Goal: Task Accomplishment & Management: Manage account settings

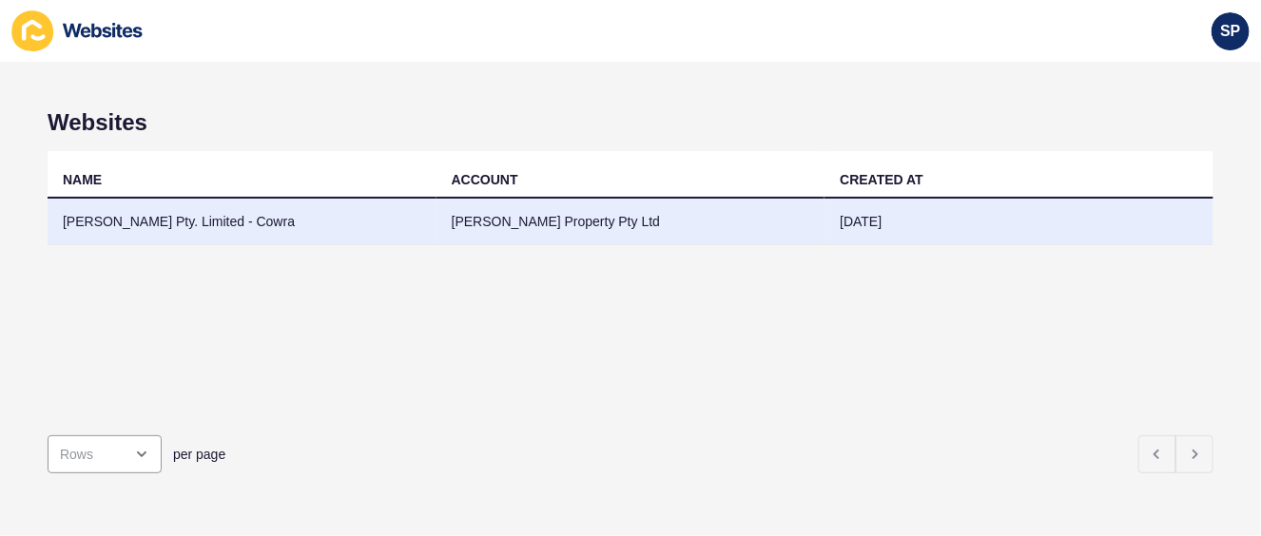
click at [207, 220] on td "[PERSON_NAME] Pty. Limited - Cowra" at bounding box center [242, 222] width 389 height 47
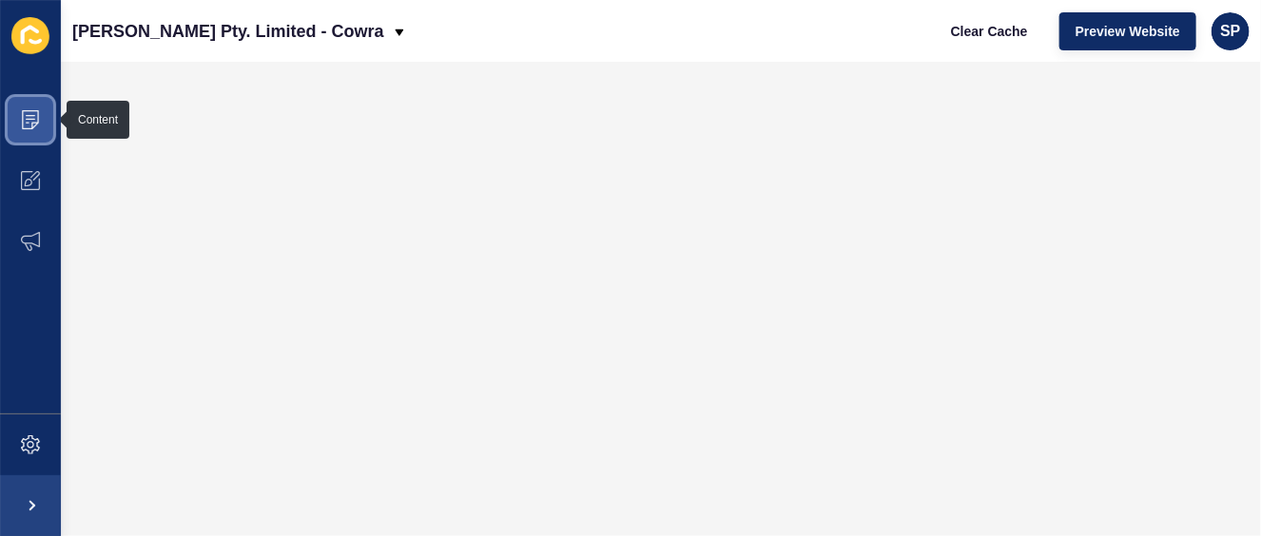
click at [36, 122] on icon at bounding box center [30, 119] width 19 height 19
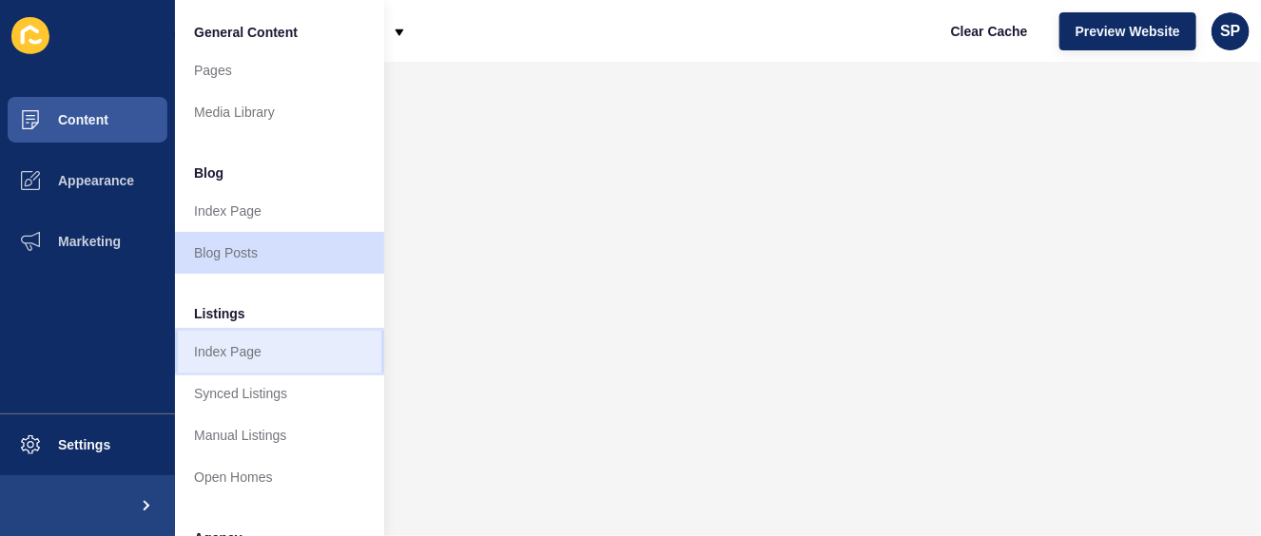
click at [266, 347] on link "Index Page" at bounding box center [279, 352] width 209 height 42
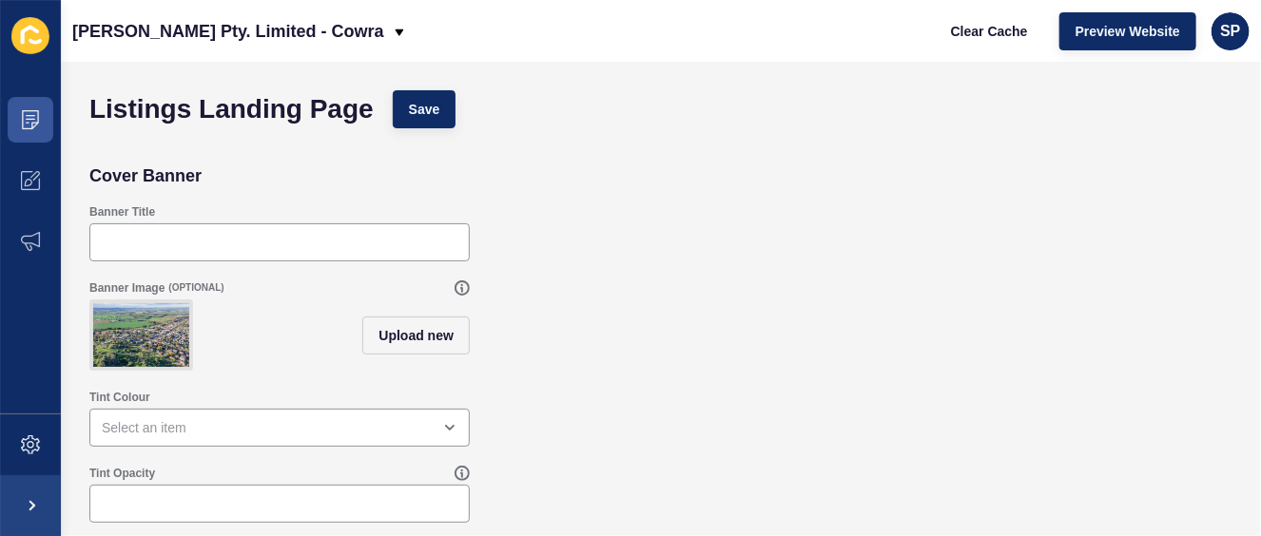
scroll to position [10, 0]
click at [21, 114] on icon at bounding box center [30, 119] width 19 height 19
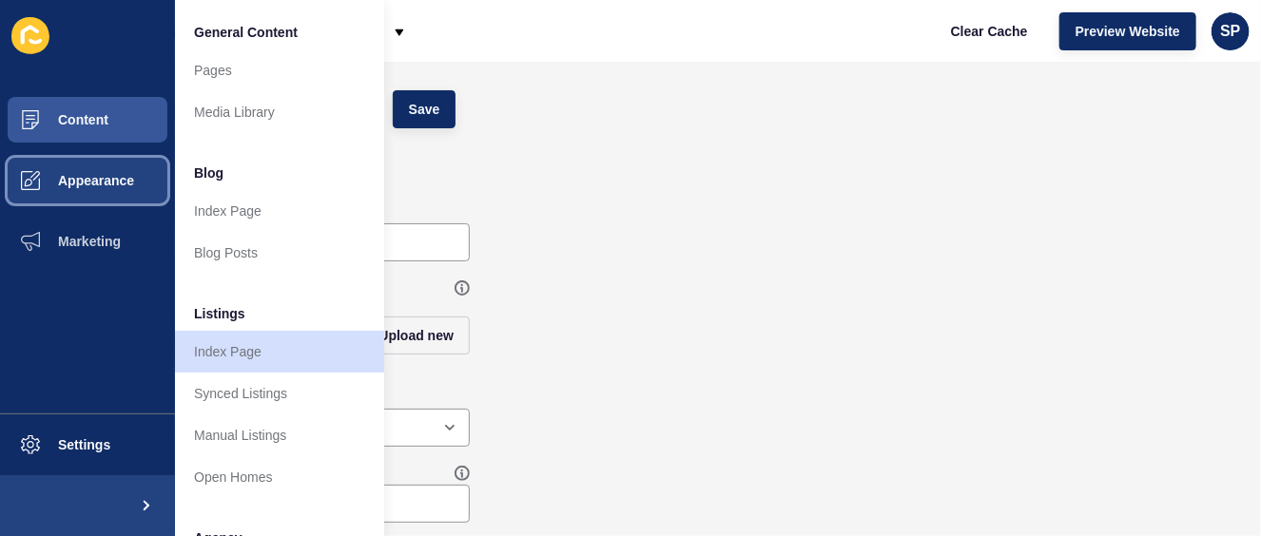
click at [103, 183] on span "Appearance" at bounding box center [65, 180] width 137 height 15
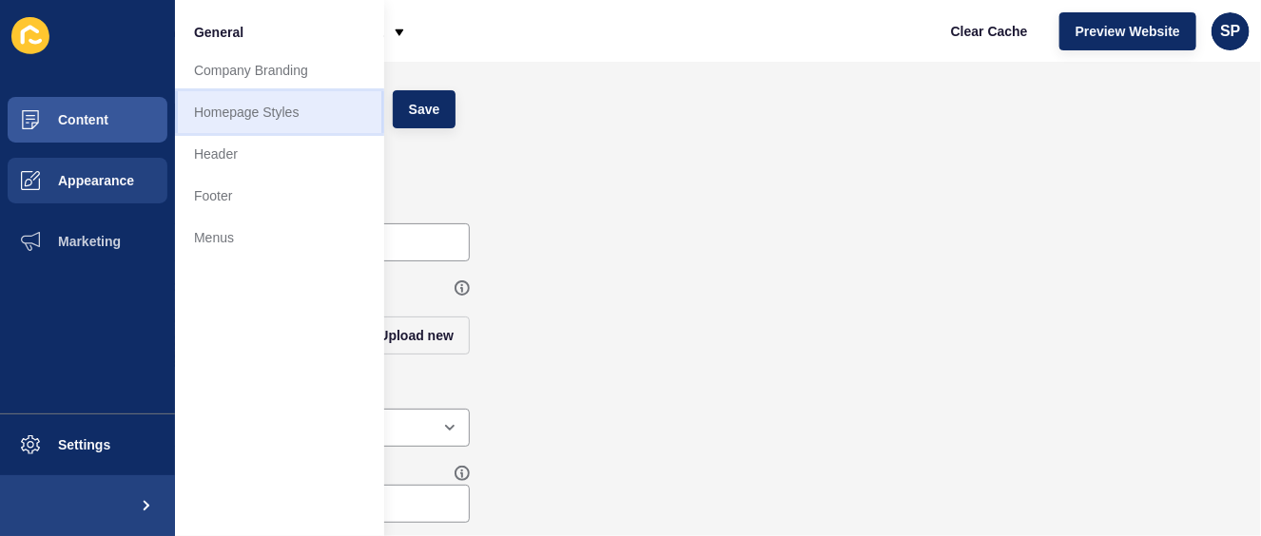
click at [235, 113] on link "Homepage Styles" at bounding box center [279, 112] width 209 height 42
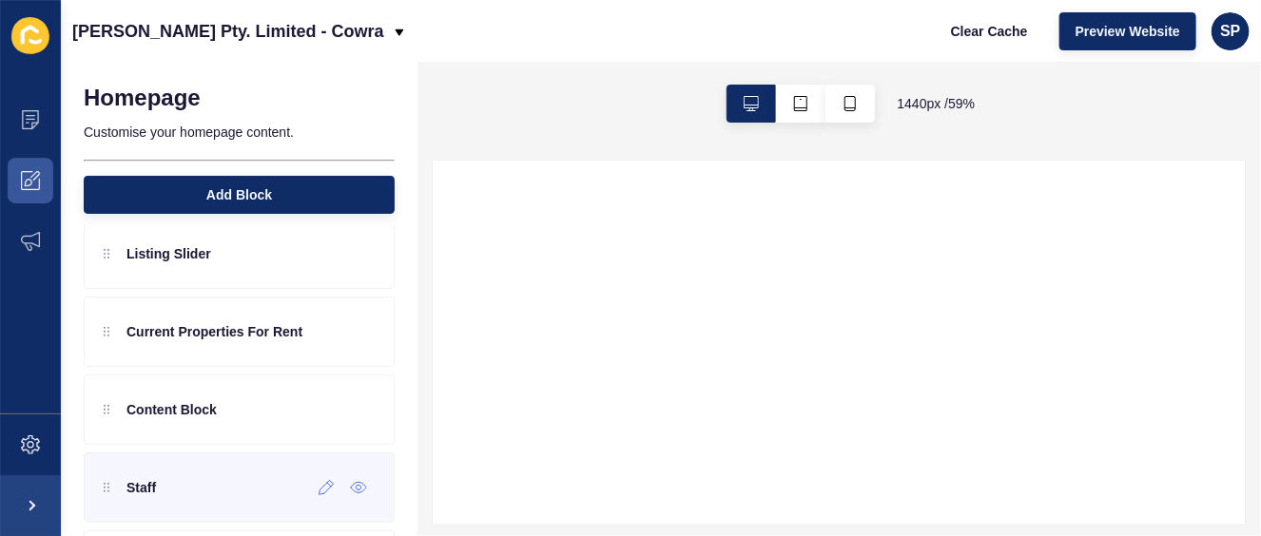
scroll to position [71, 0]
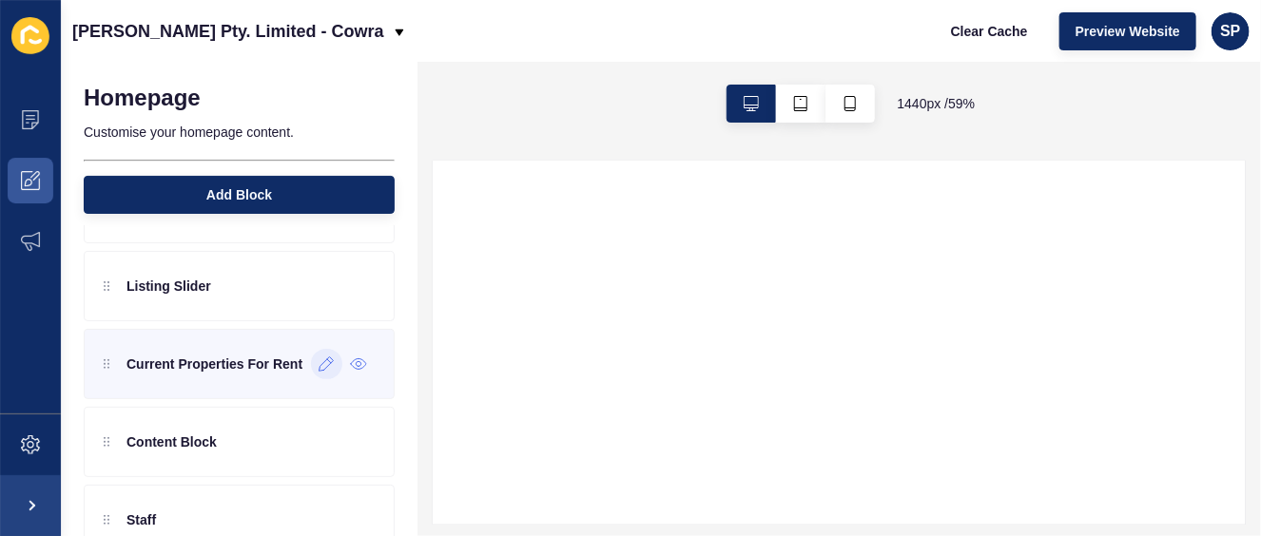
click at [319, 362] on icon at bounding box center [326, 364] width 14 height 14
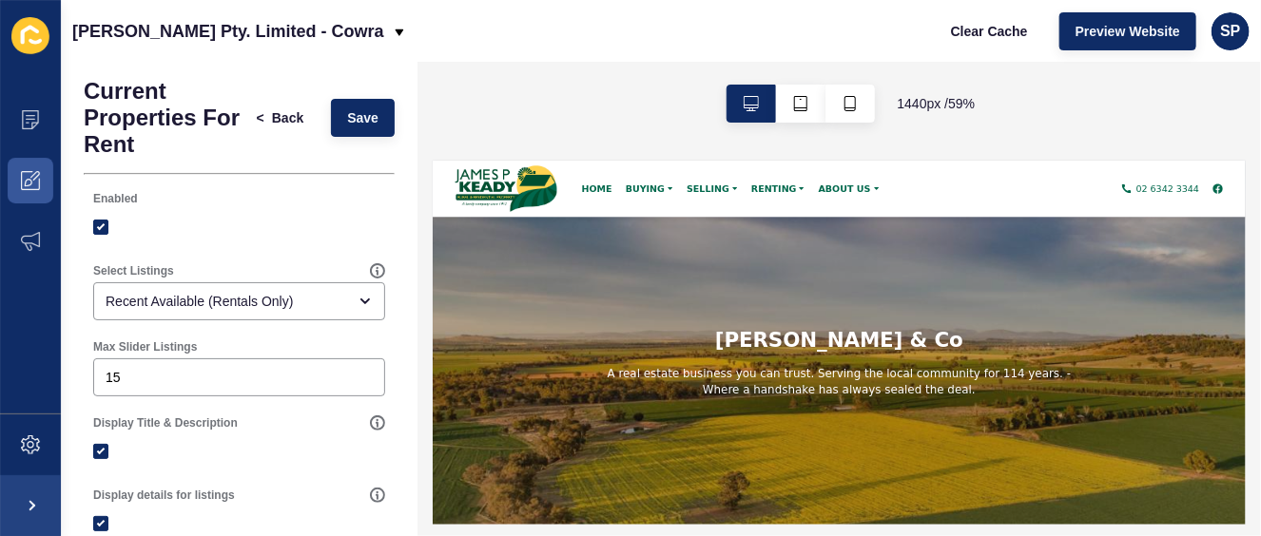
scroll to position [0, 0]
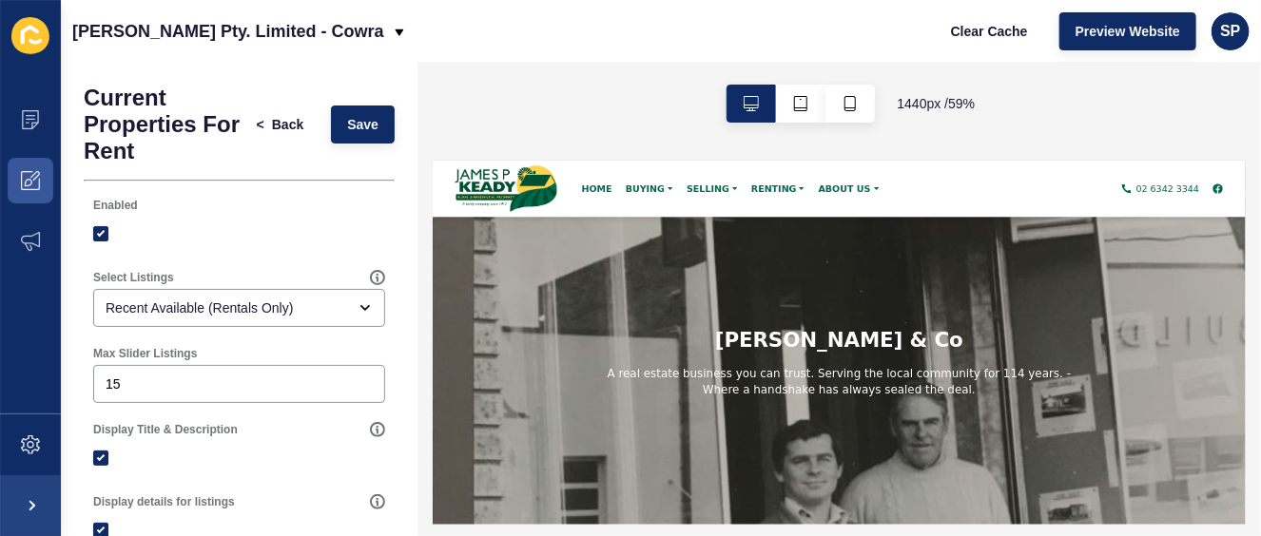
drag, startPoint x: 29, startPoint y: 35, endPoint x: 585, endPoint y: 32, distance: 556.2
click at [585, 32] on div "[PERSON_NAME] Pty. Limited - Cowra Clear Cache Preview Website SP" at bounding box center [661, 31] width 1200 height 62
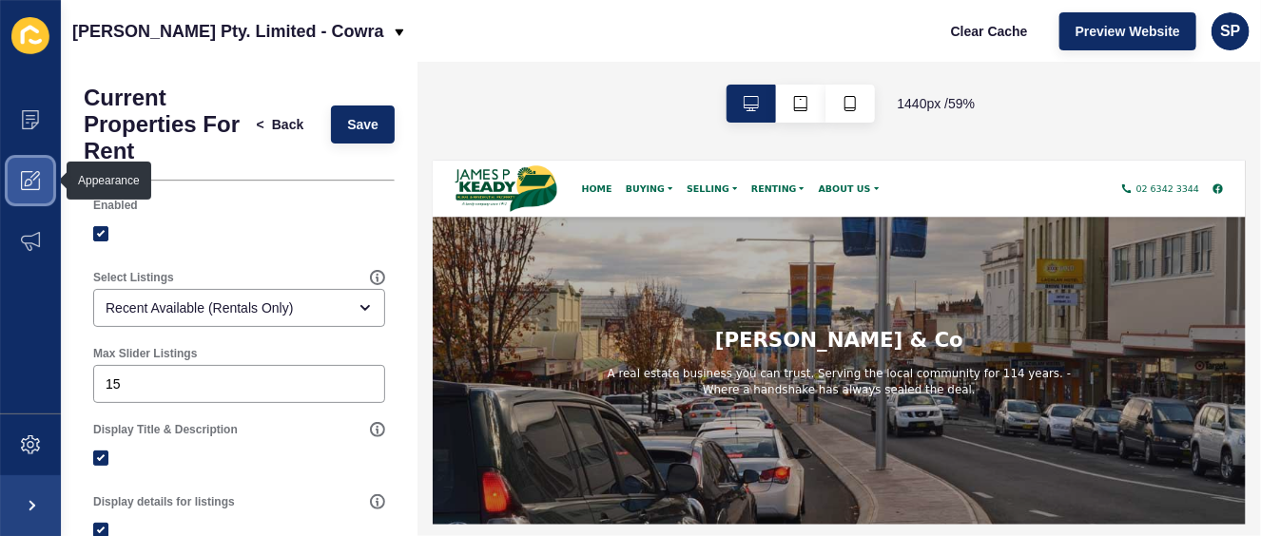
click at [33, 178] on icon at bounding box center [30, 180] width 19 height 19
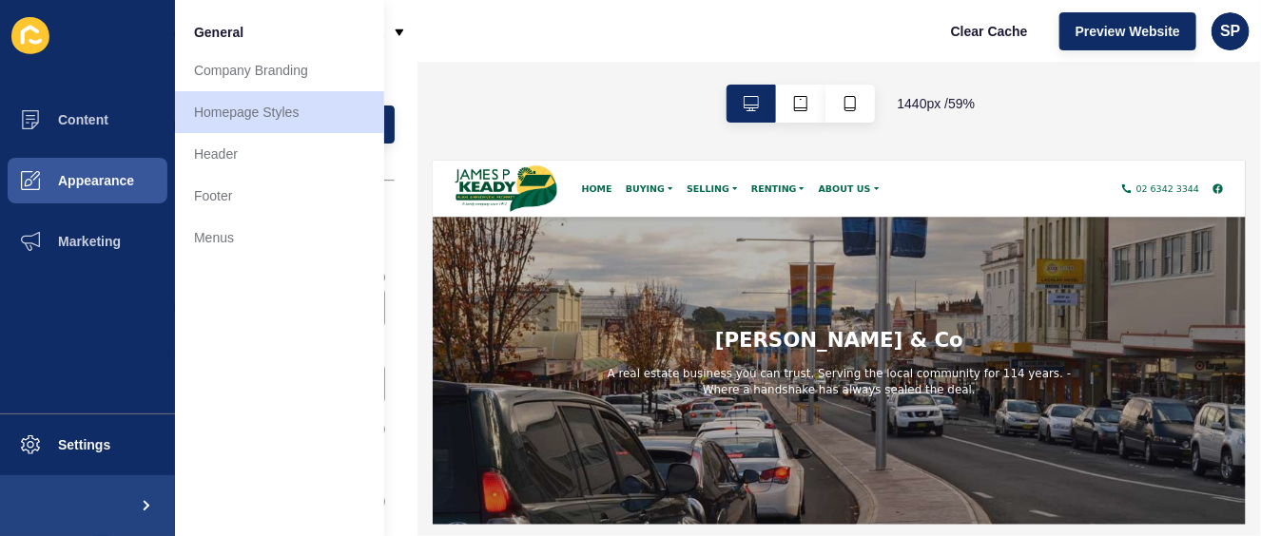
click at [518, 84] on div "1440 px / 59 %" at bounding box center [838, 104] width 843 height 84
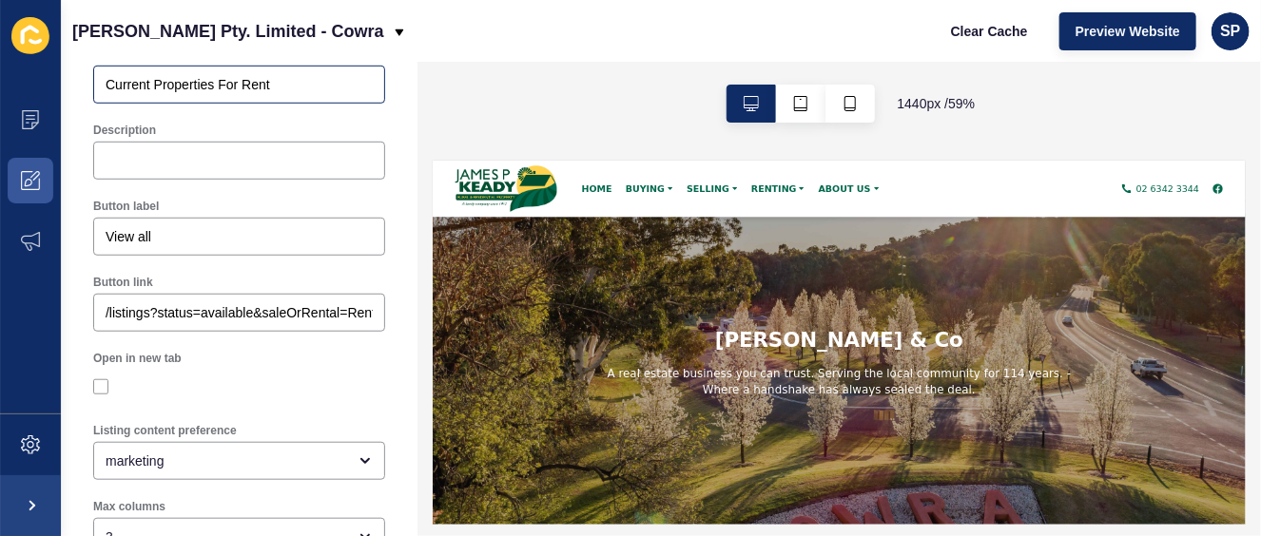
scroll to position [523, 0]
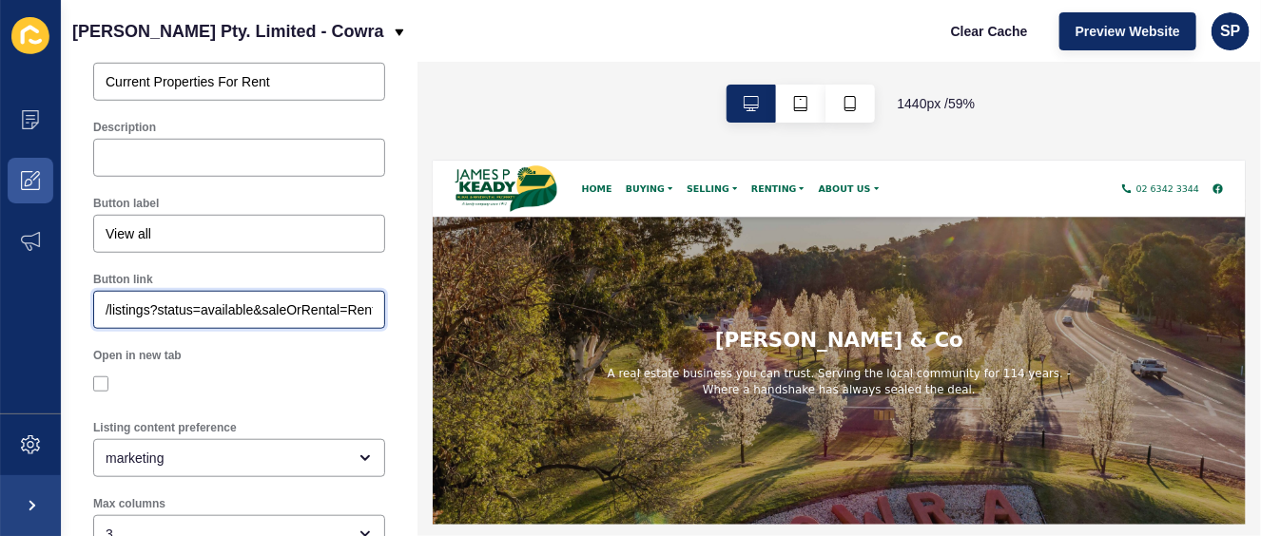
click at [292, 310] on input "/listings?status=available&saleOrRental=Rental&sortby=dateListed-desc" at bounding box center [239, 309] width 267 height 19
click at [285, 351] on div "Open in new tab" at bounding box center [239, 355] width 292 height 15
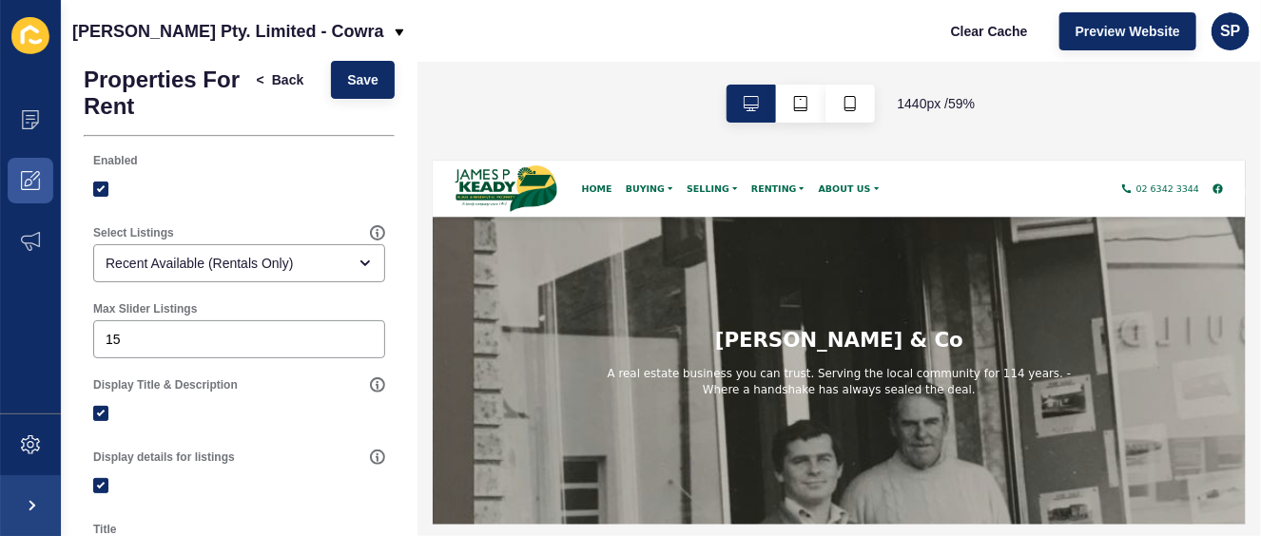
scroll to position [0, 0]
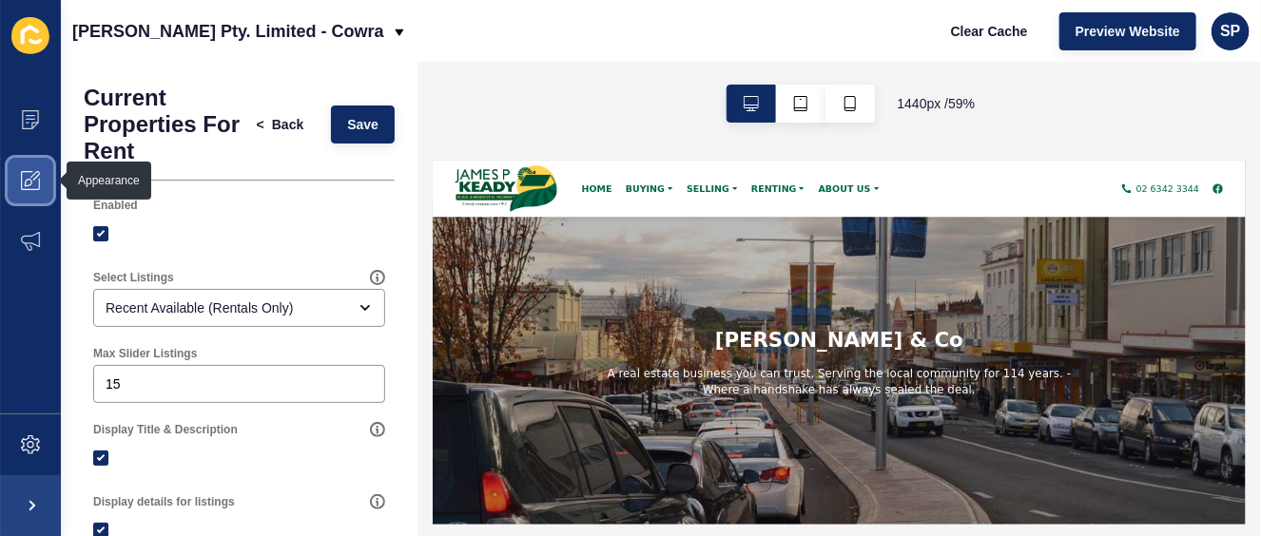
click at [30, 179] on icon at bounding box center [30, 180] width 19 height 19
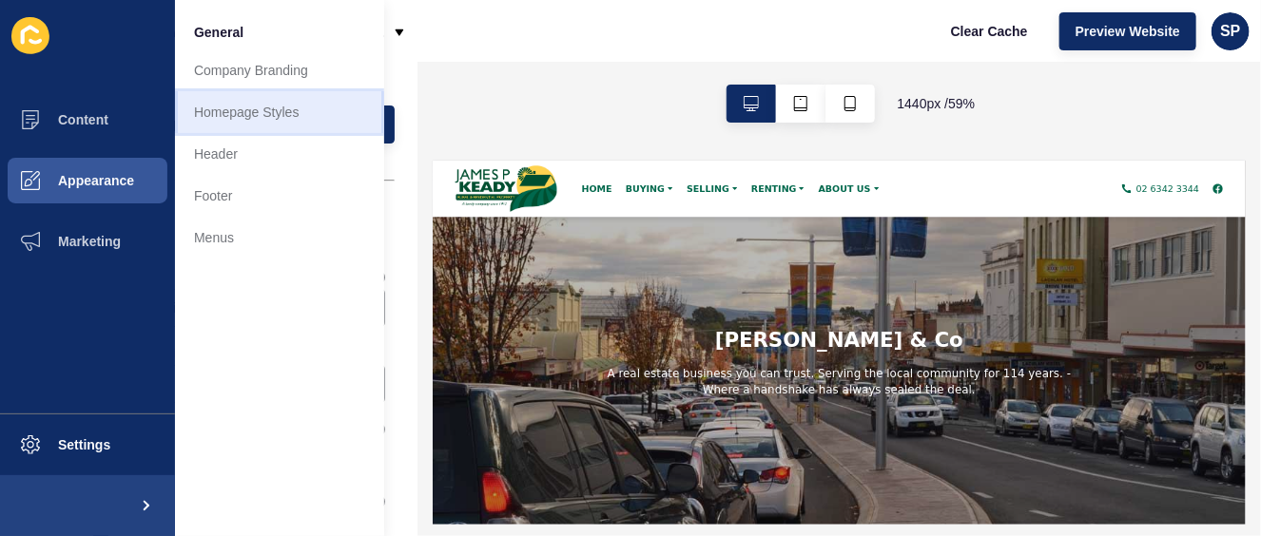
click at [241, 115] on link "Homepage Styles" at bounding box center [279, 112] width 209 height 42
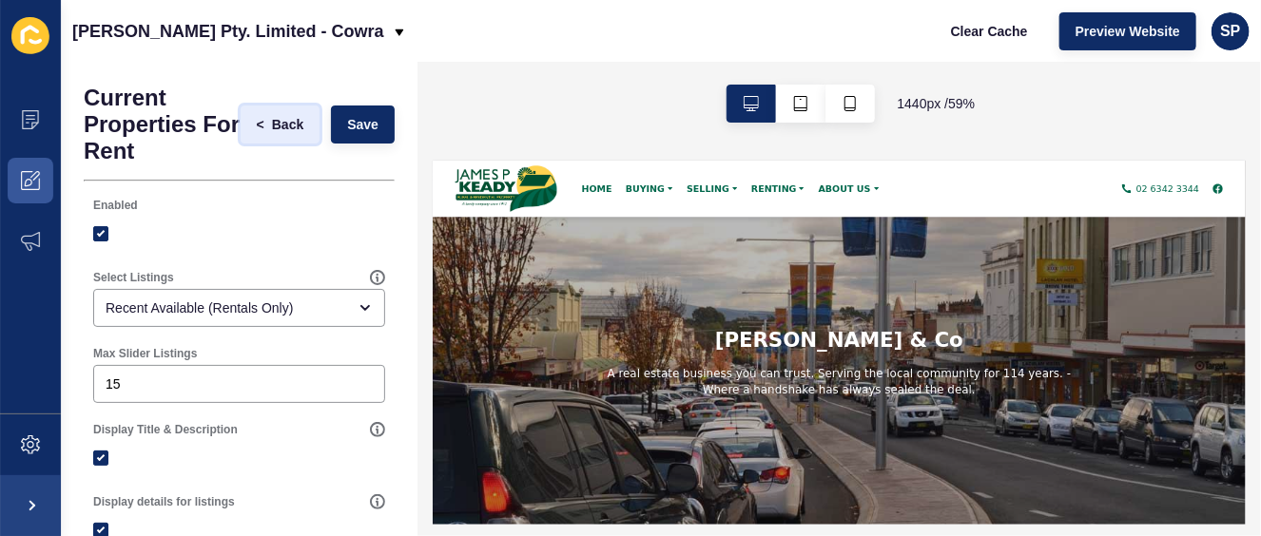
click at [281, 120] on span "Back" at bounding box center [287, 124] width 31 height 19
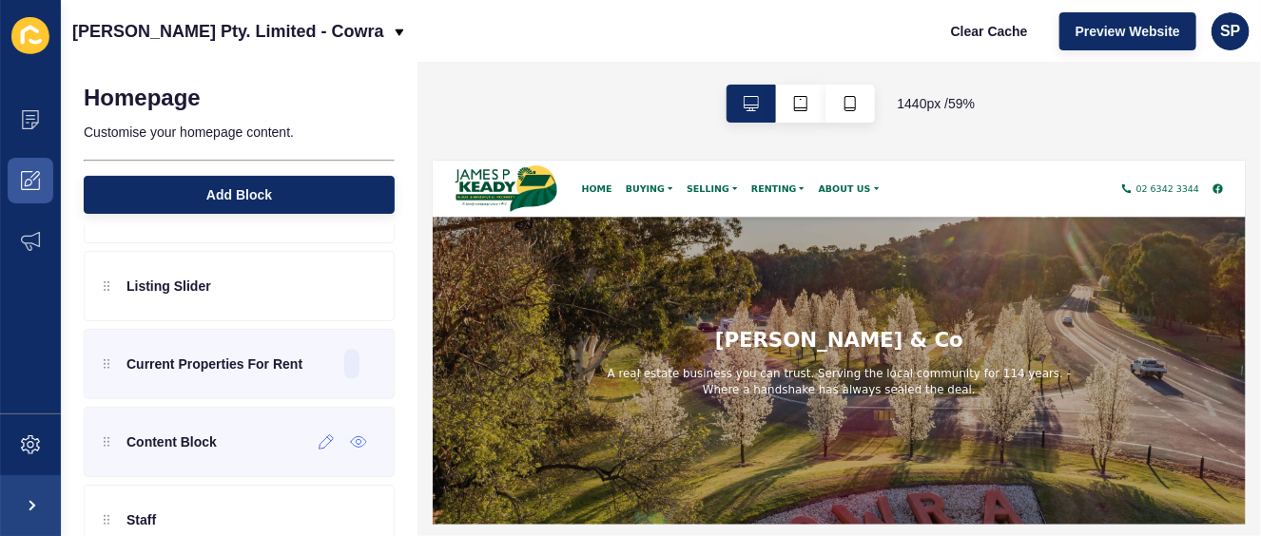
scroll to position [48, 0]
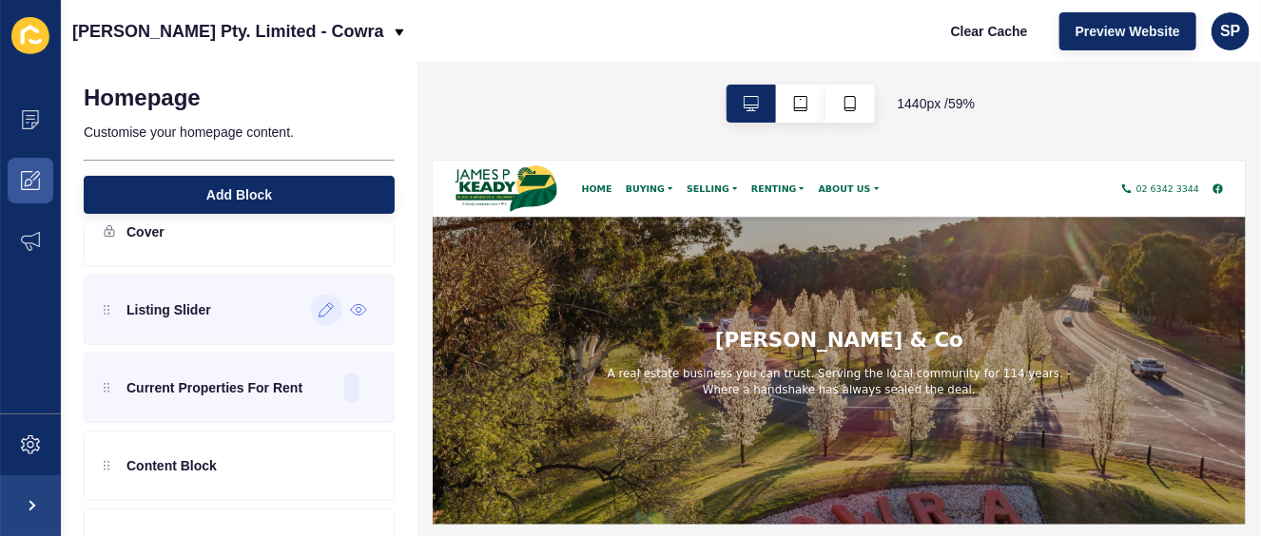
click at [318, 303] on icon at bounding box center [326, 309] width 16 height 15
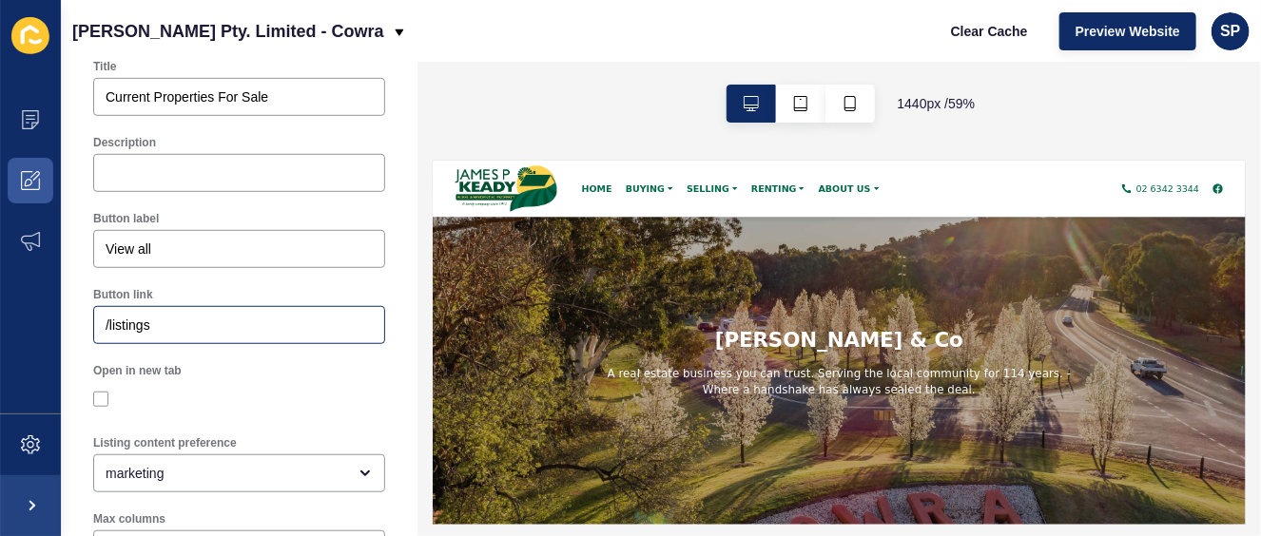
scroll to position [666, 0]
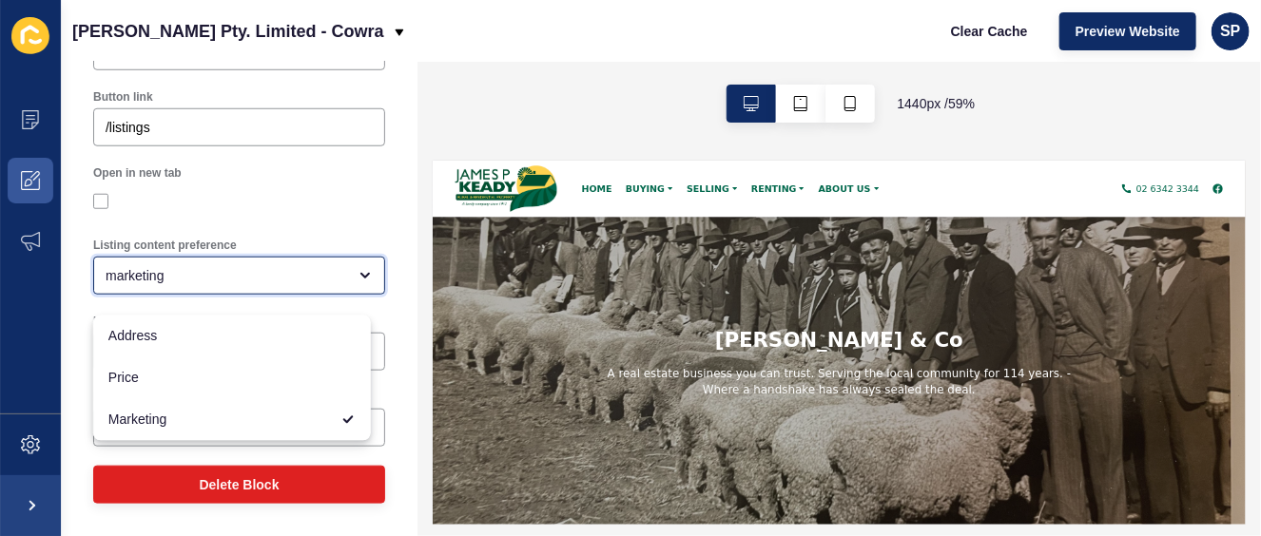
click at [357, 283] on icon "close menu" at bounding box center [364, 275] width 15 height 15
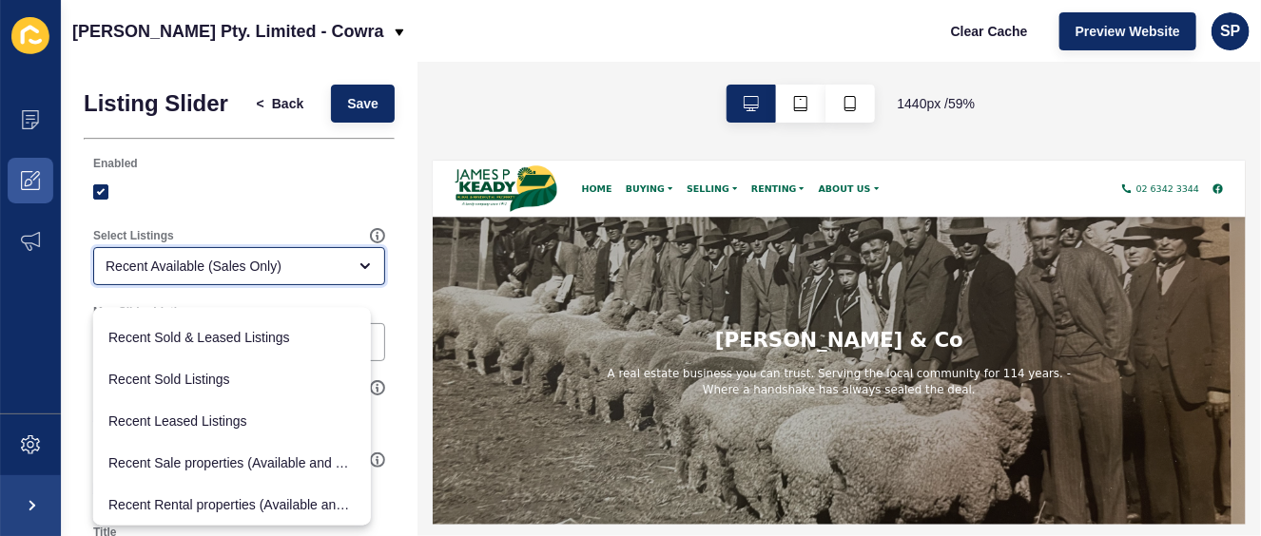
scroll to position [317, 0]
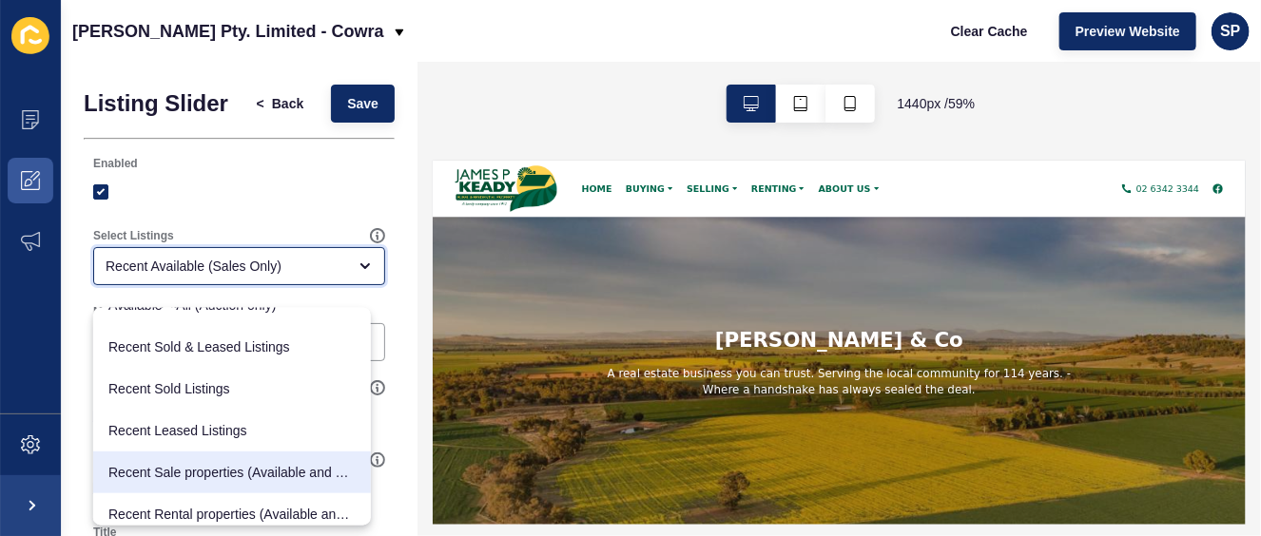
click at [308, 465] on span "Recent Sale properties (Available and Sold)" at bounding box center [231, 472] width 247 height 19
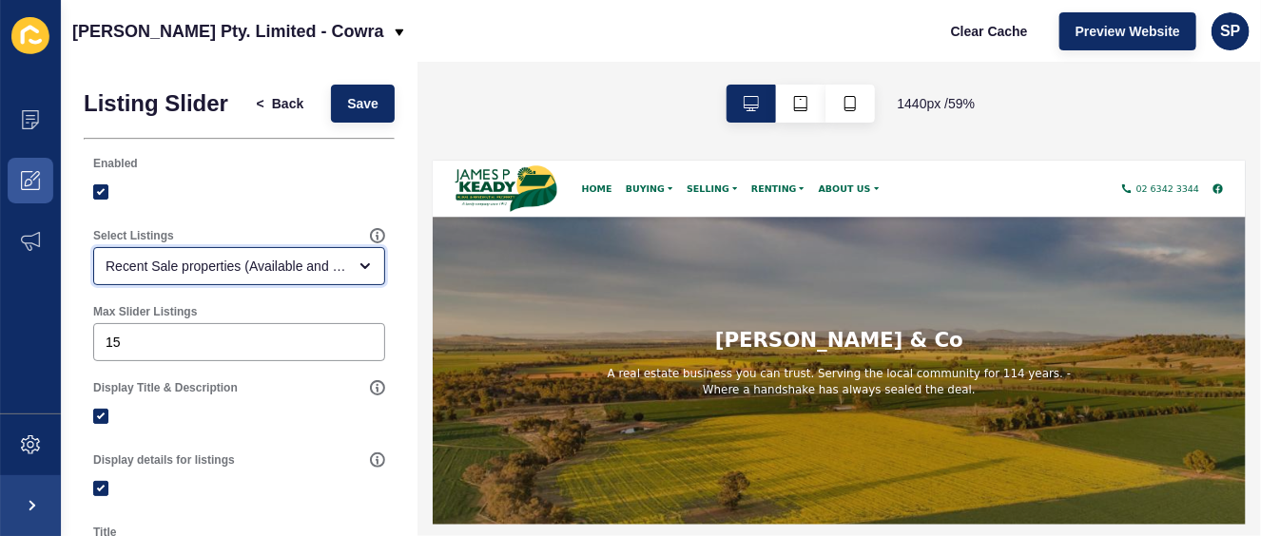
click at [321, 276] on div "Recent Sale properties (Available and Sold)" at bounding box center [226, 266] width 241 height 19
click at [357, 274] on icon "open menu" at bounding box center [364, 266] width 15 height 15
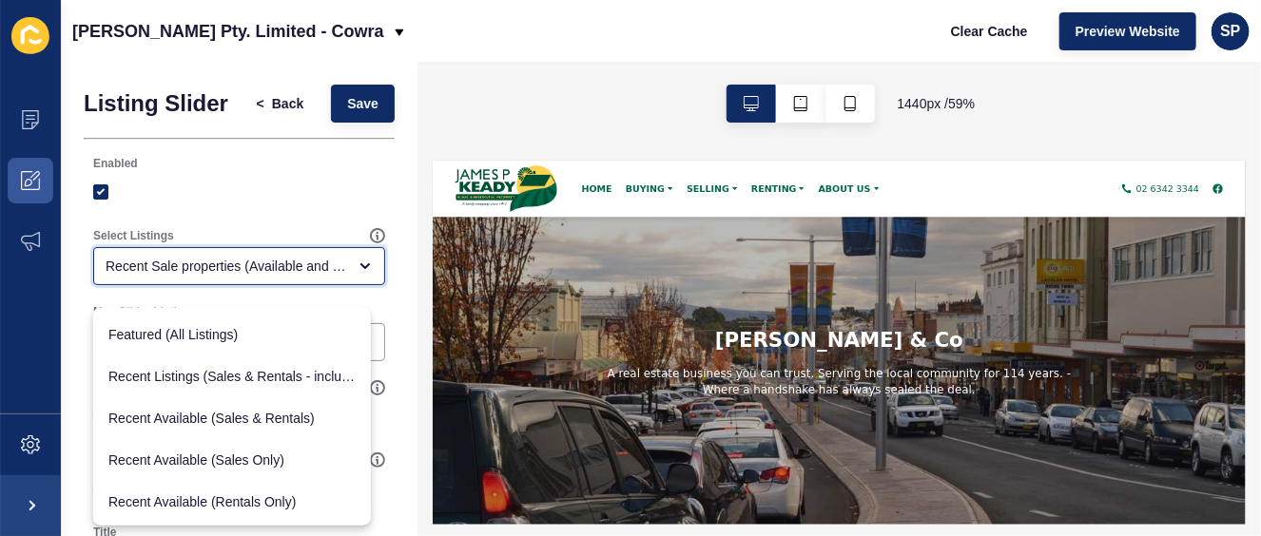
scroll to position [59, 0]
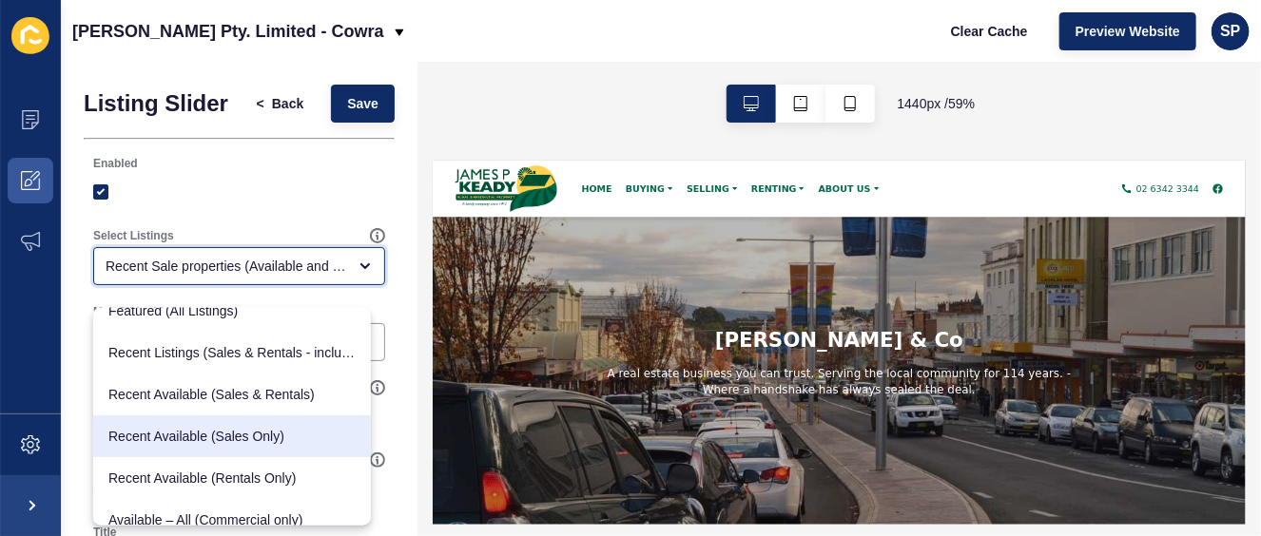
click at [282, 430] on span "Recent Available (Sales Only)" at bounding box center [231, 437] width 247 height 19
type input "Recent Available (Sales Only)"
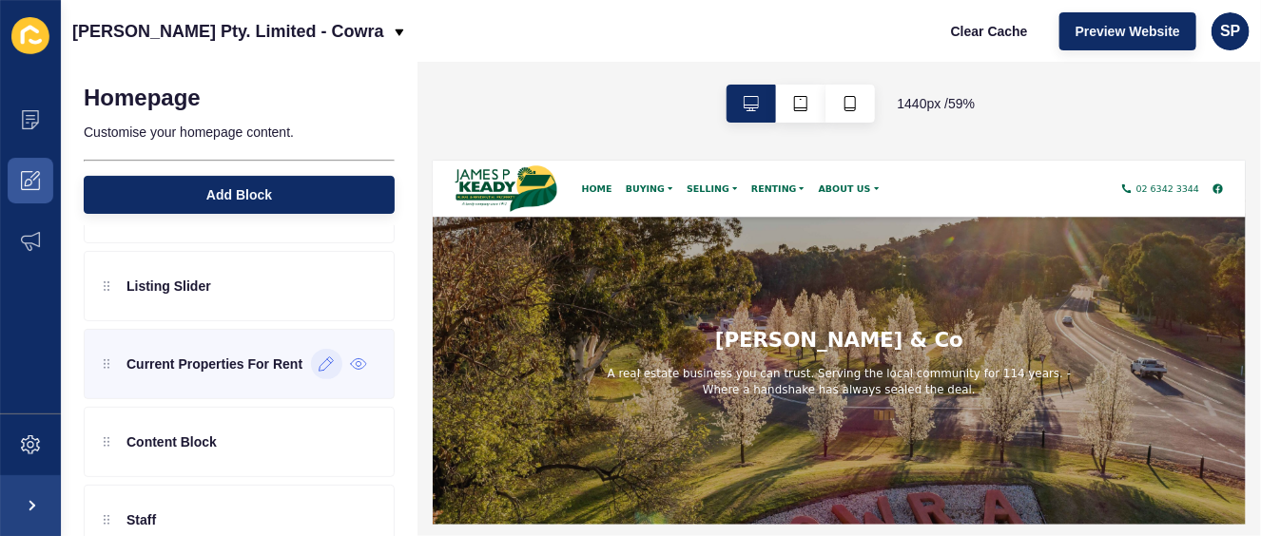
click at [318, 366] on icon at bounding box center [326, 364] width 16 height 15
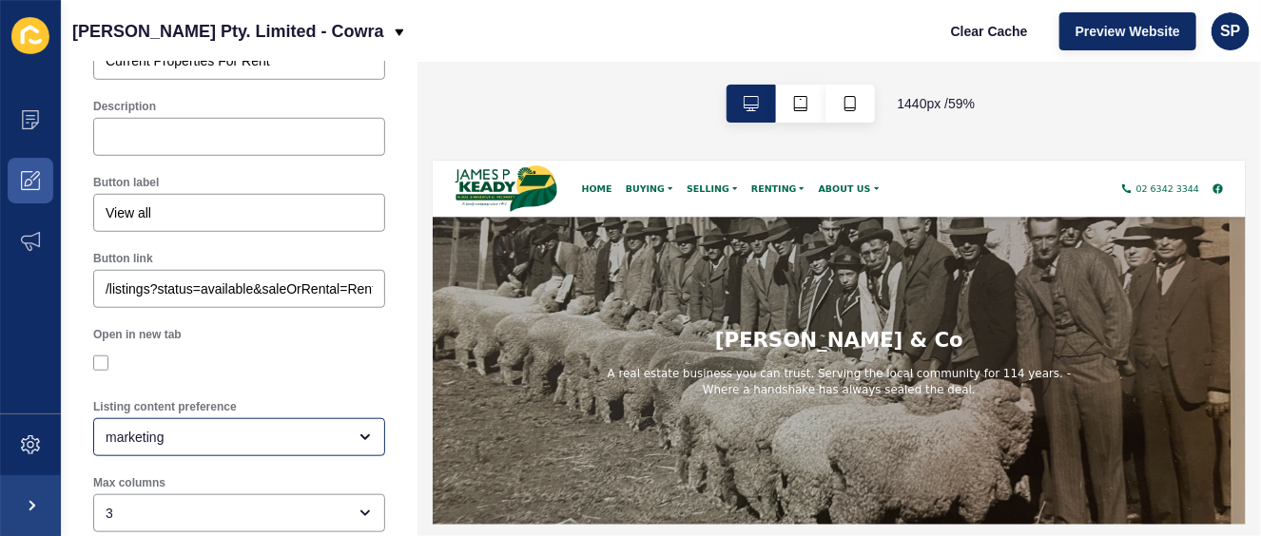
scroll to position [689, 0]
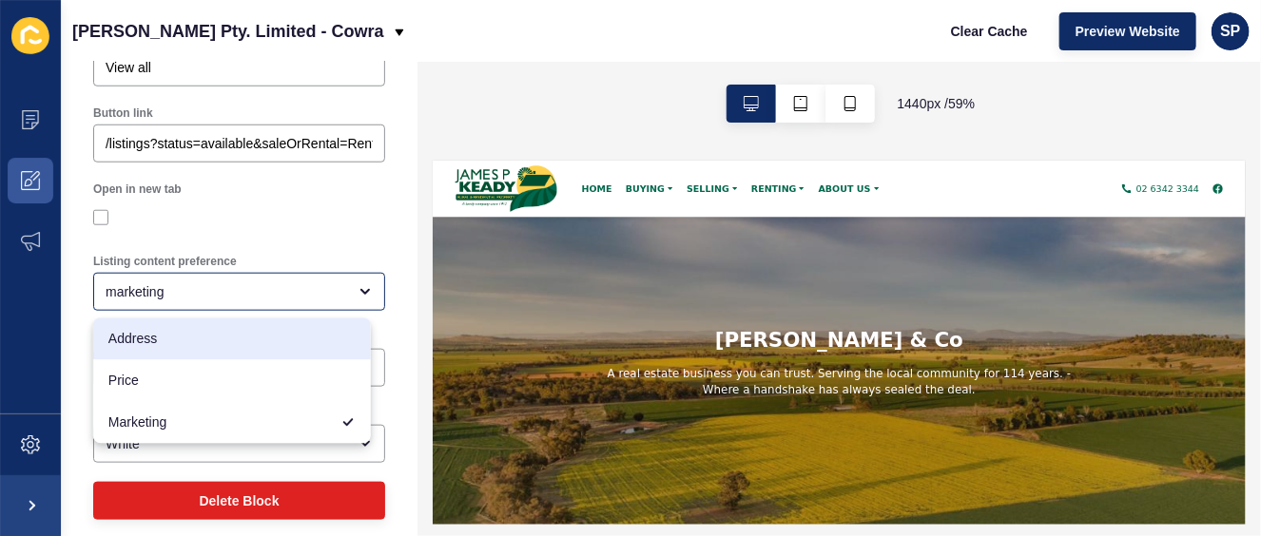
click at [293, 219] on div at bounding box center [239, 217] width 292 height 17
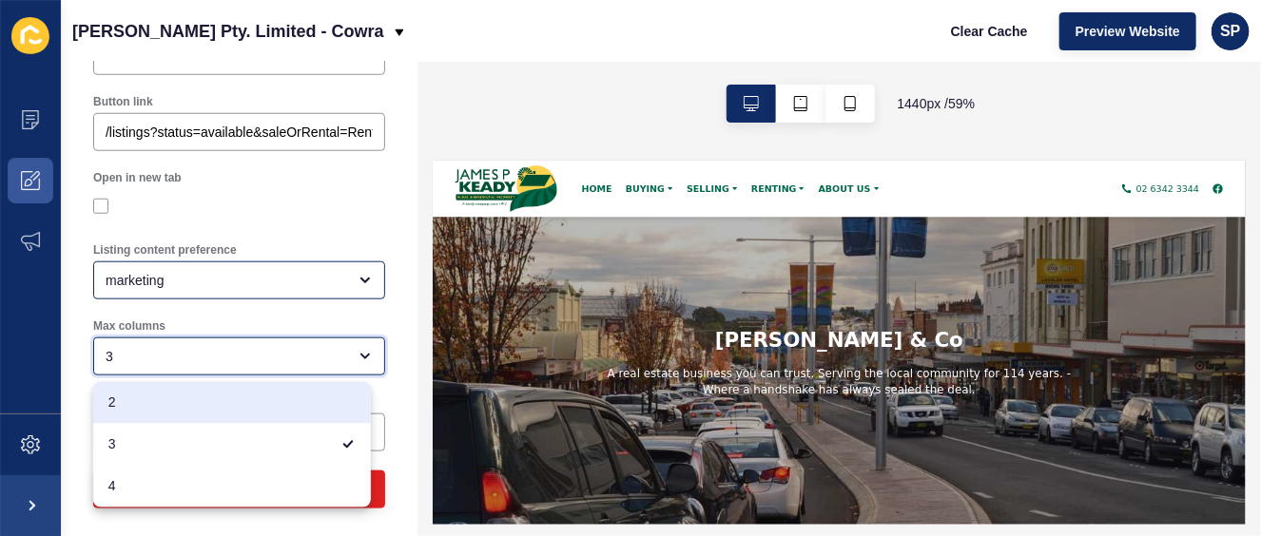
scroll to position [704, 0]
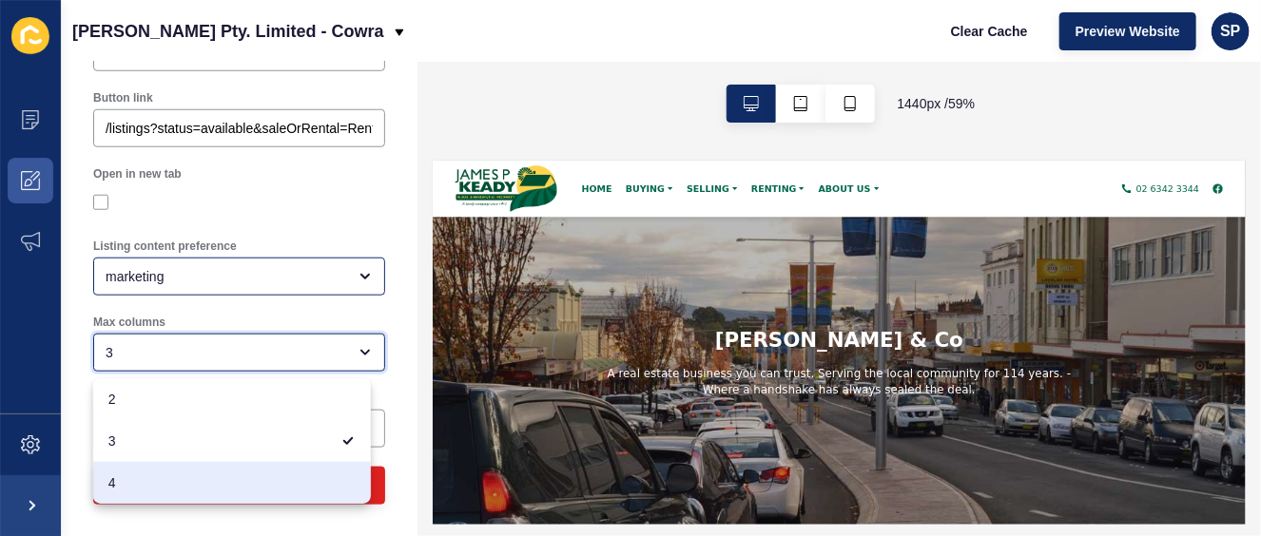
click at [243, 482] on span "4" at bounding box center [231, 482] width 247 height 19
type input "4"
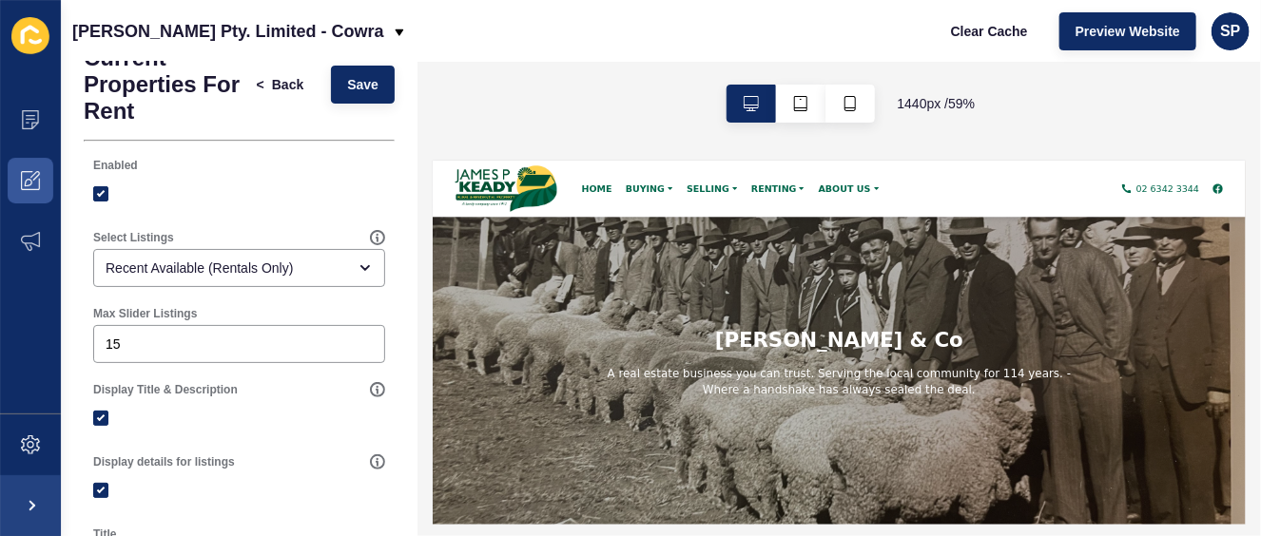
scroll to position [0, 0]
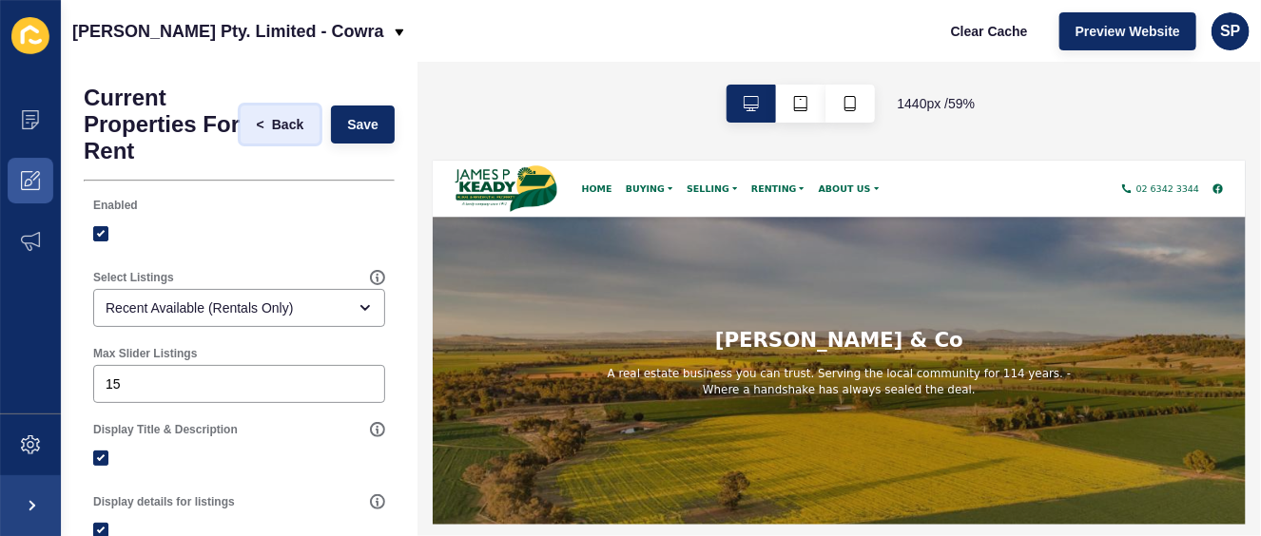
click at [272, 125] on span "Back" at bounding box center [287, 124] width 31 height 19
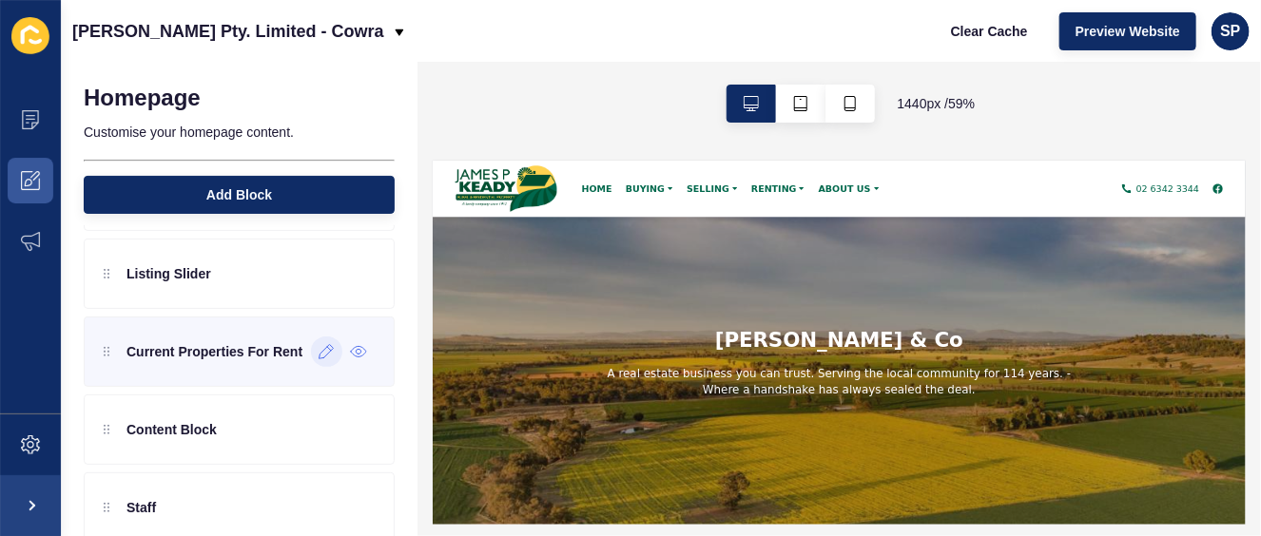
scroll to position [95, 0]
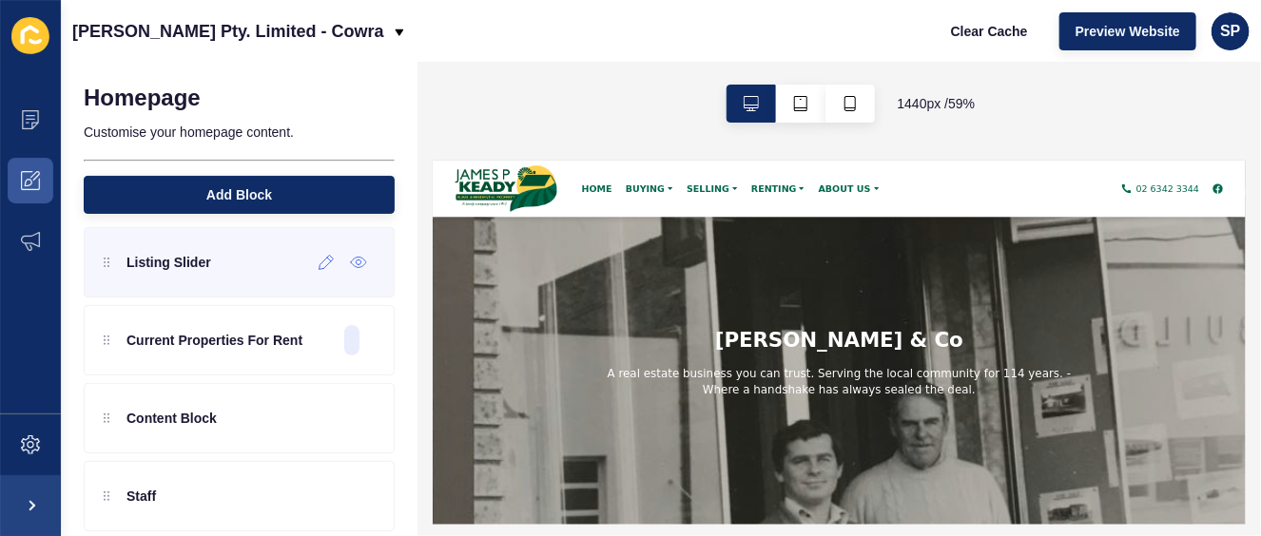
click at [112, 265] on div at bounding box center [109, 262] width 11 height 19
click at [319, 258] on icon at bounding box center [326, 263] width 14 height 14
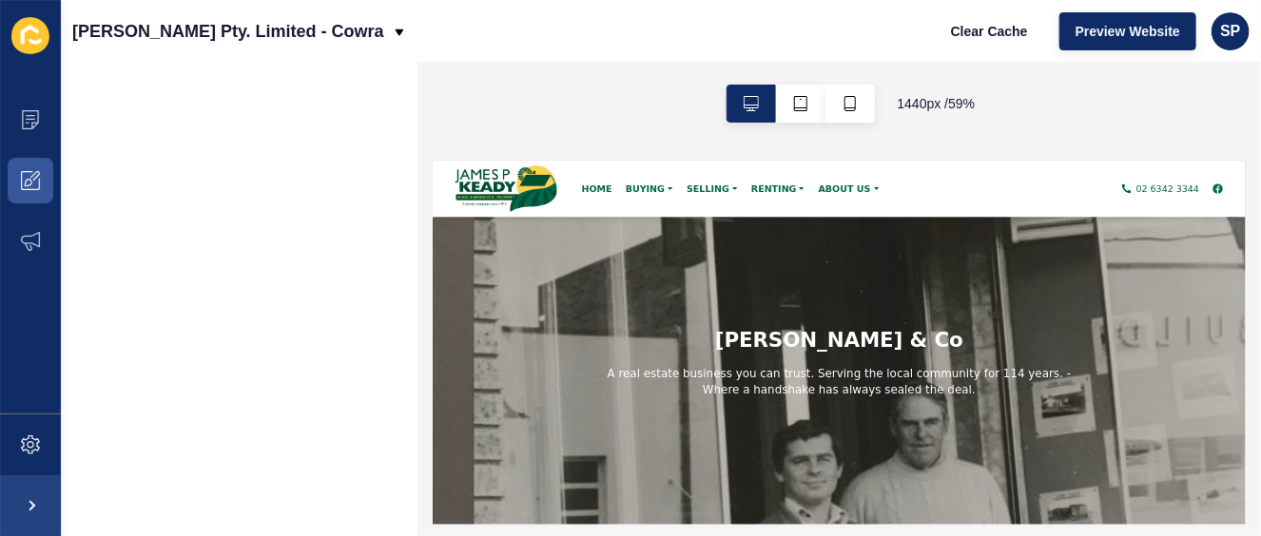
scroll to position [0, 0]
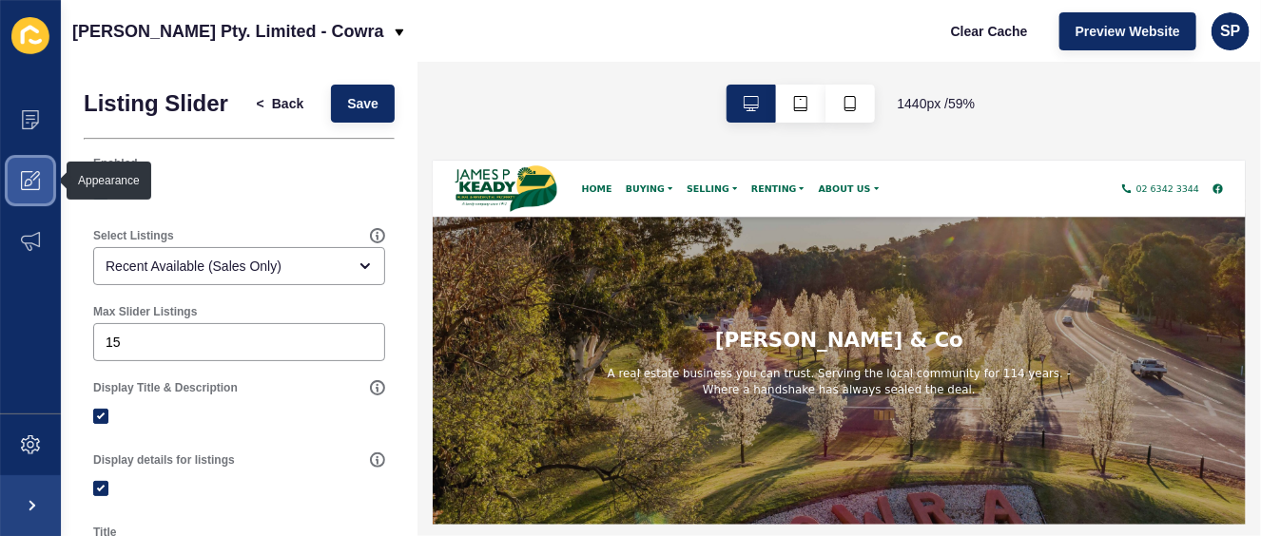
click at [35, 178] on icon at bounding box center [35, 176] width 10 height 10
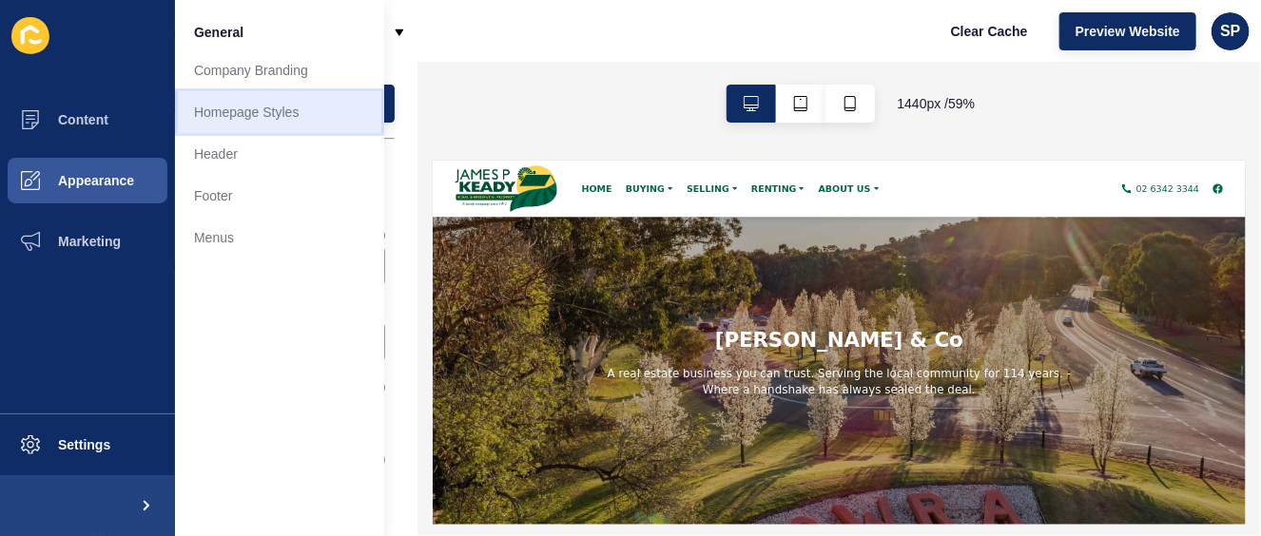
click at [238, 112] on link "Homepage Styles" at bounding box center [279, 112] width 209 height 42
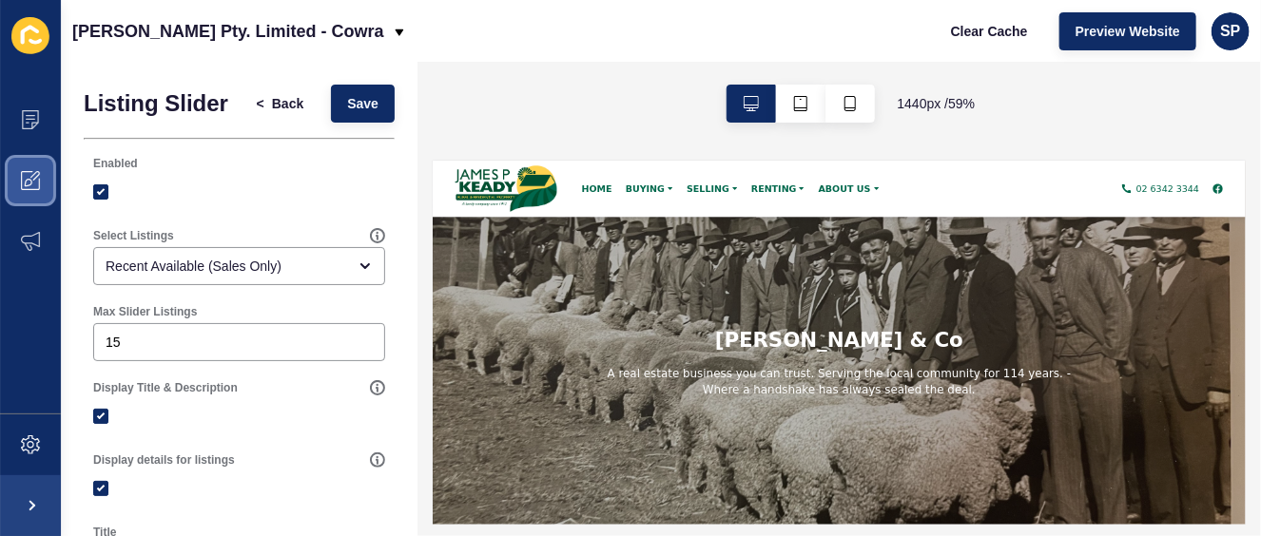
click at [36, 177] on icon at bounding box center [35, 176] width 10 height 10
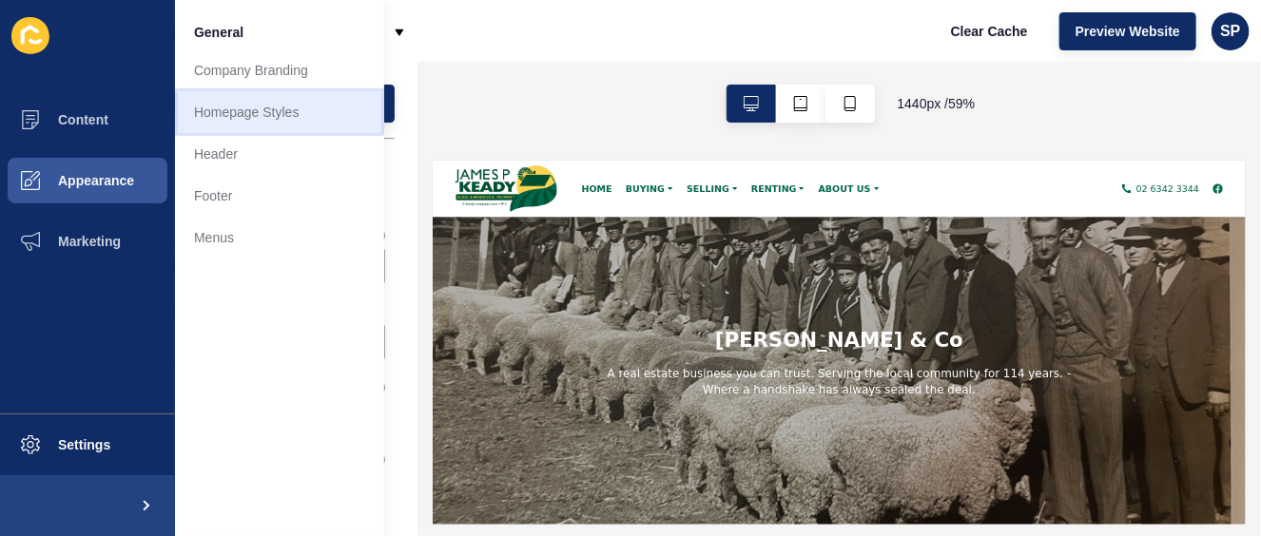
click at [263, 111] on link "Homepage Styles" at bounding box center [279, 112] width 209 height 42
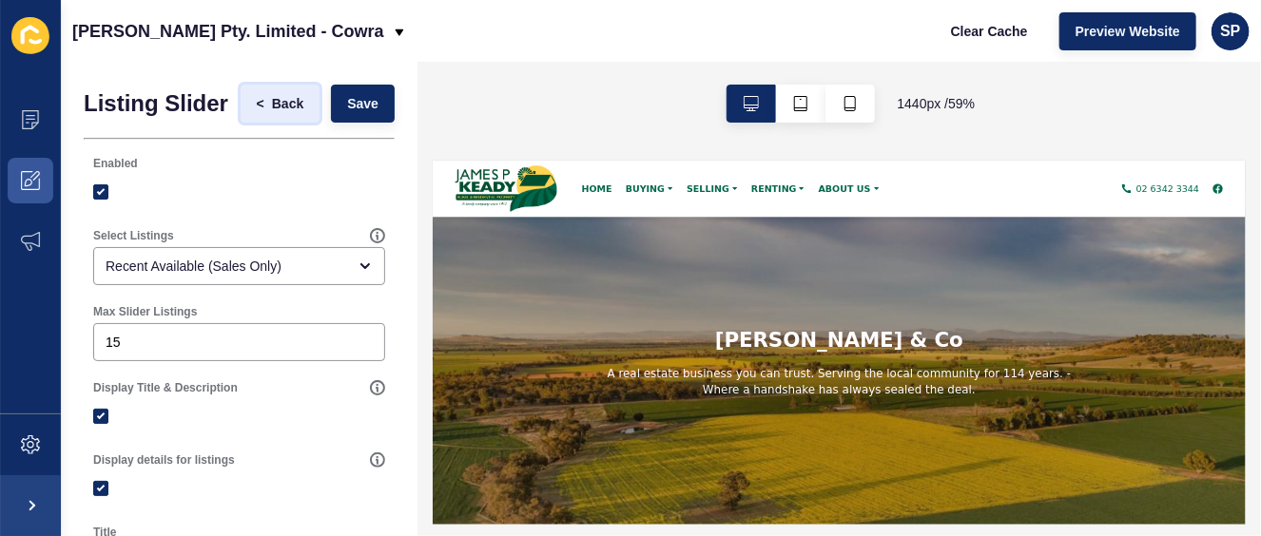
click at [272, 107] on span "Back" at bounding box center [287, 103] width 31 height 19
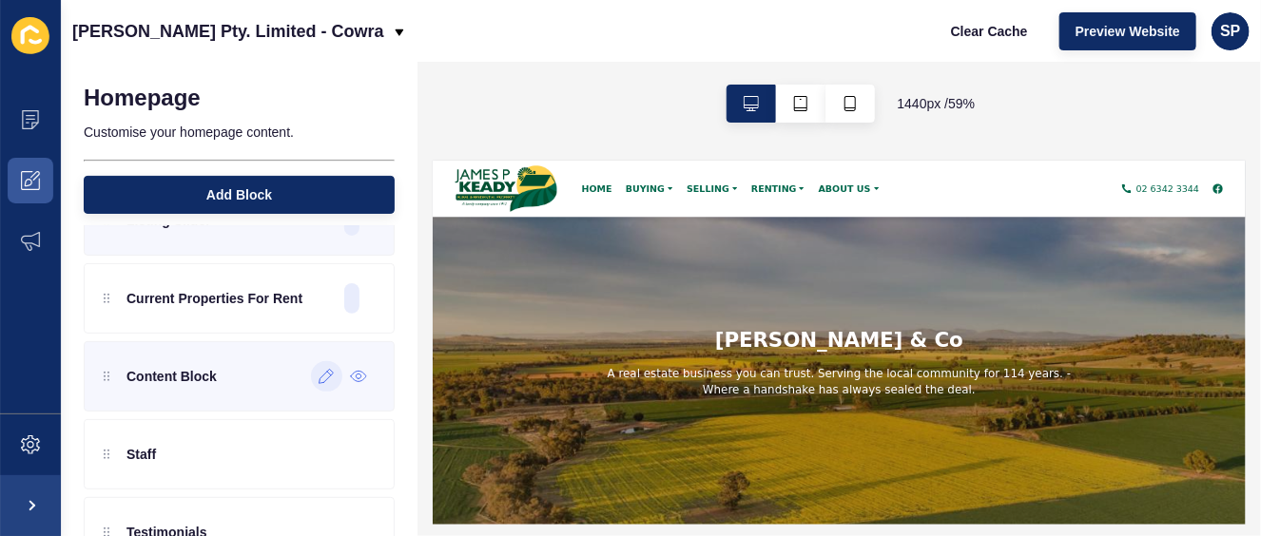
scroll to position [143, 0]
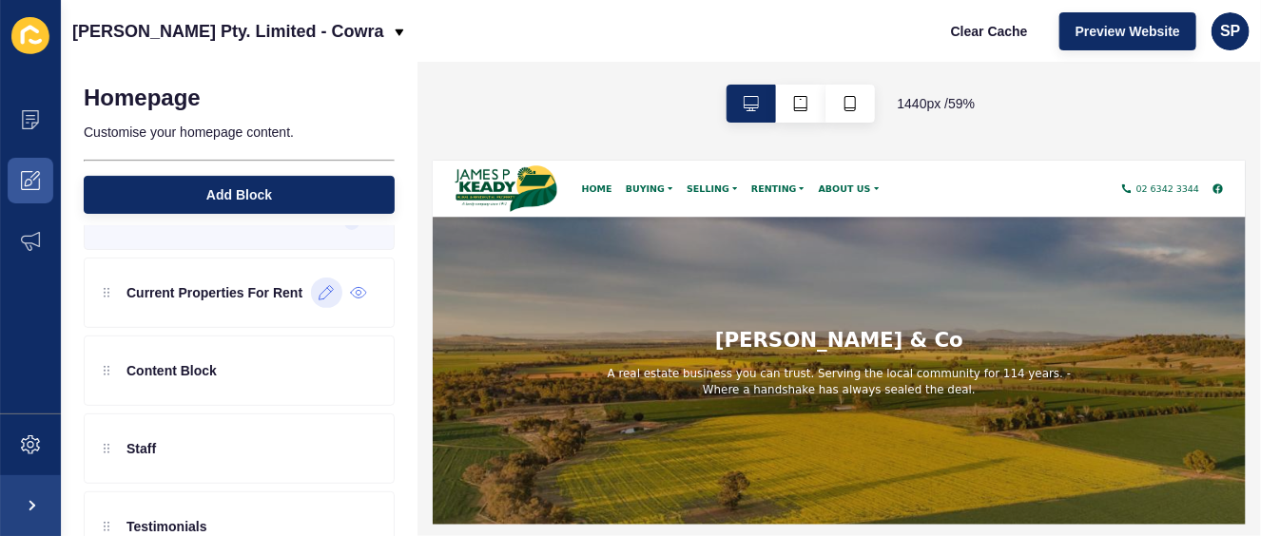
click at [318, 293] on icon at bounding box center [326, 292] width 16 height 15
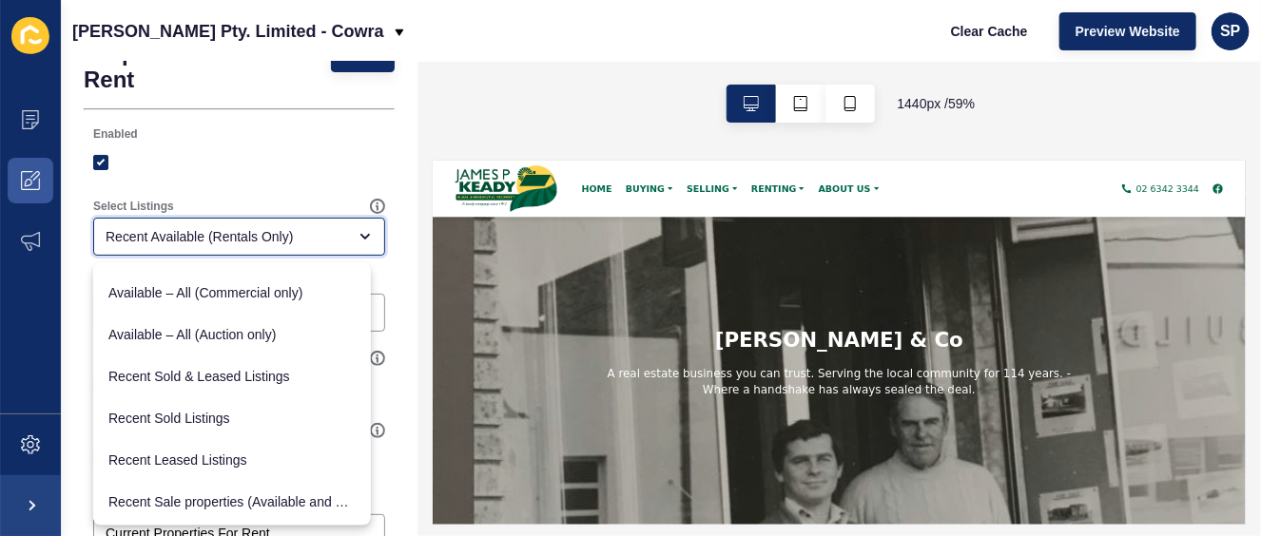
scroll to position [281, 0]
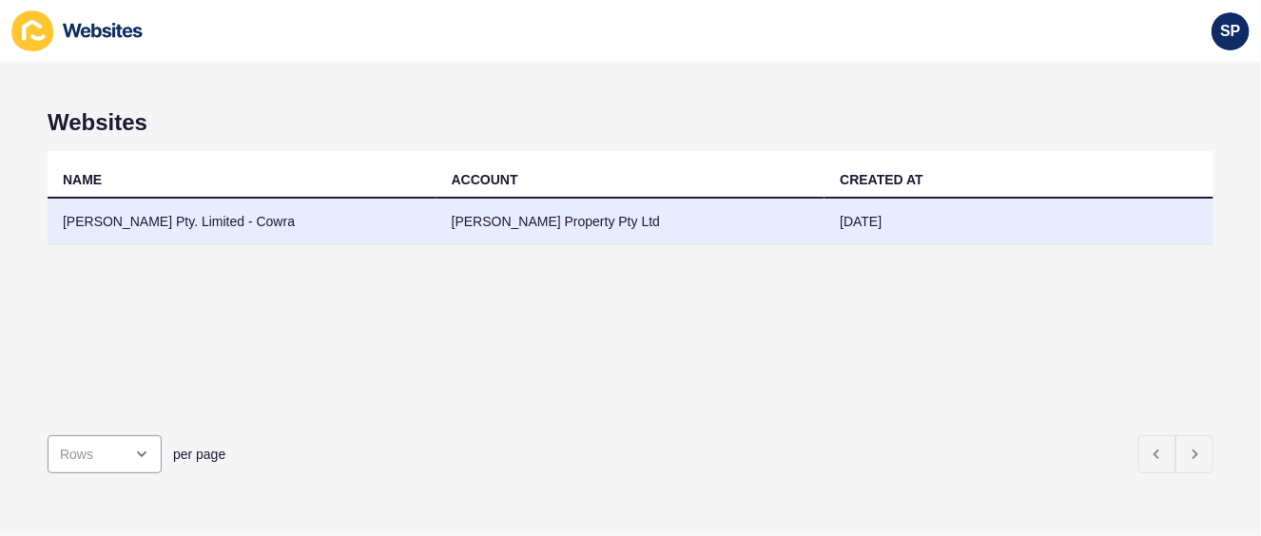
click at [235, 213] on td "[PERSON_NAME] Pty. Limited - Cowra" at bounding box center [242, 222] width 389 height 47
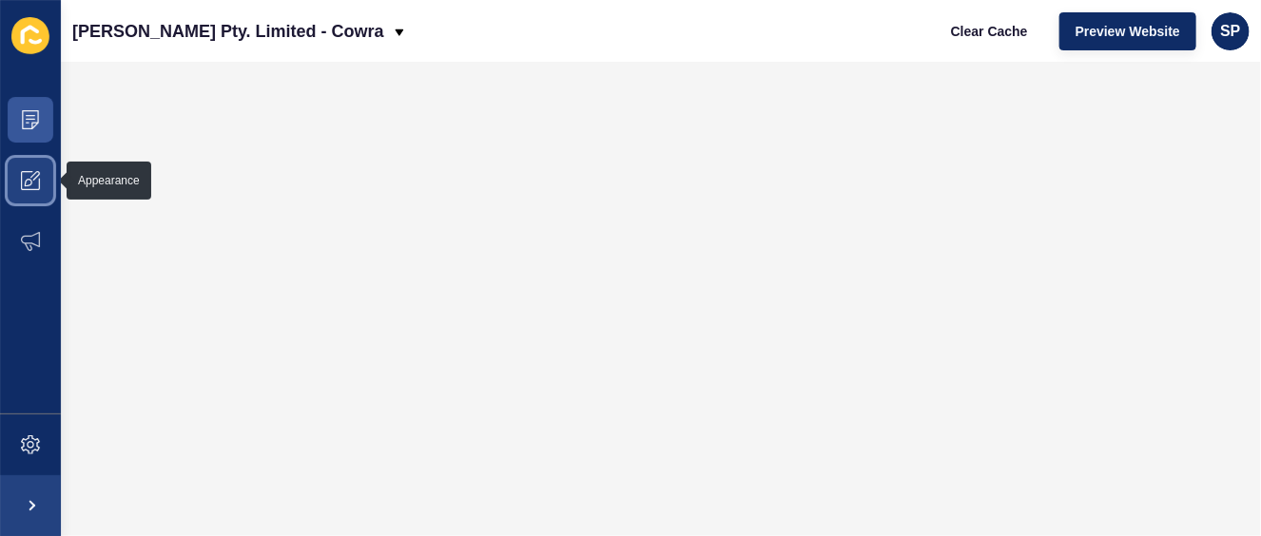
click at [35, 179] on icon at bounding box center [35, 176] width 10 height 10
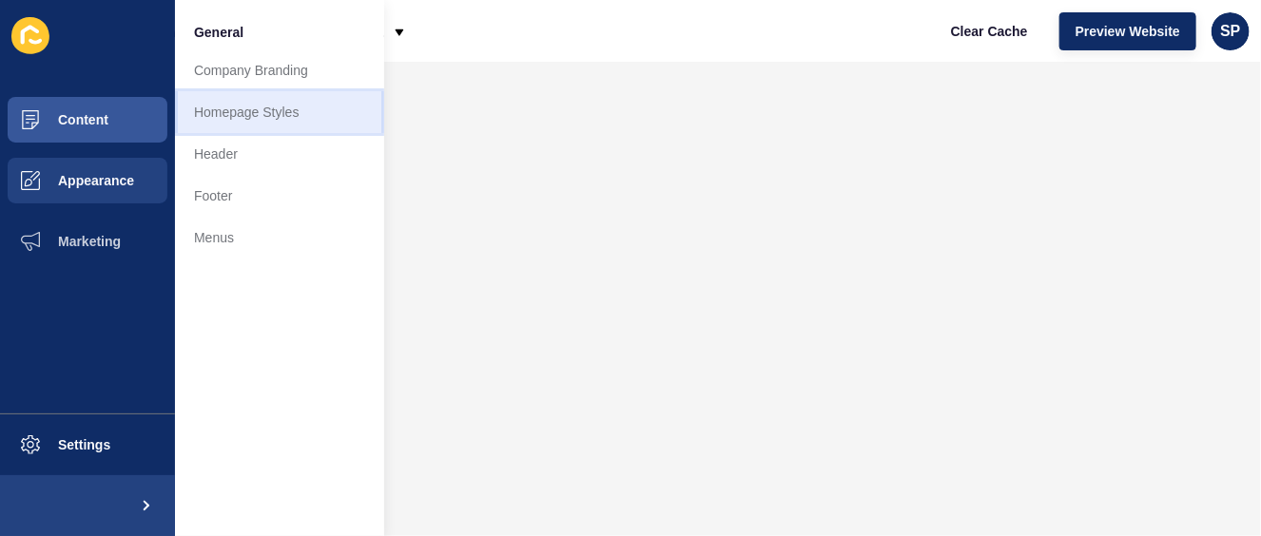
click at [228, 103] on link "Homepage Styles" at bounding box center [279, 112] width 209 height 42
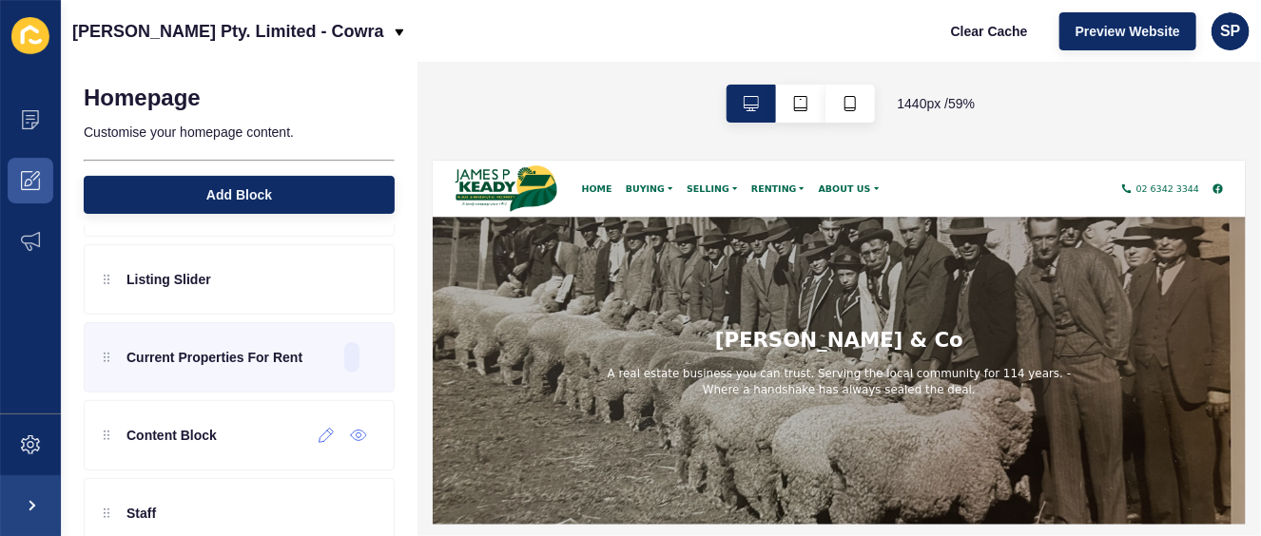
scroll to position [71, 0]
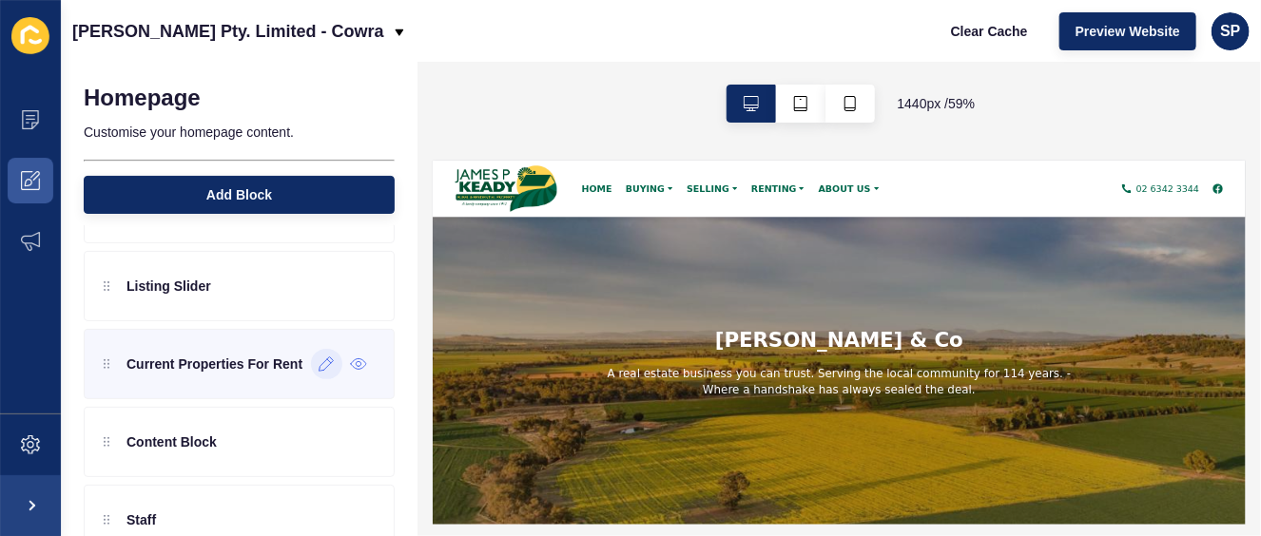
click at [318, 368] on icon at bounding box center [326, 364] width 16 height 15
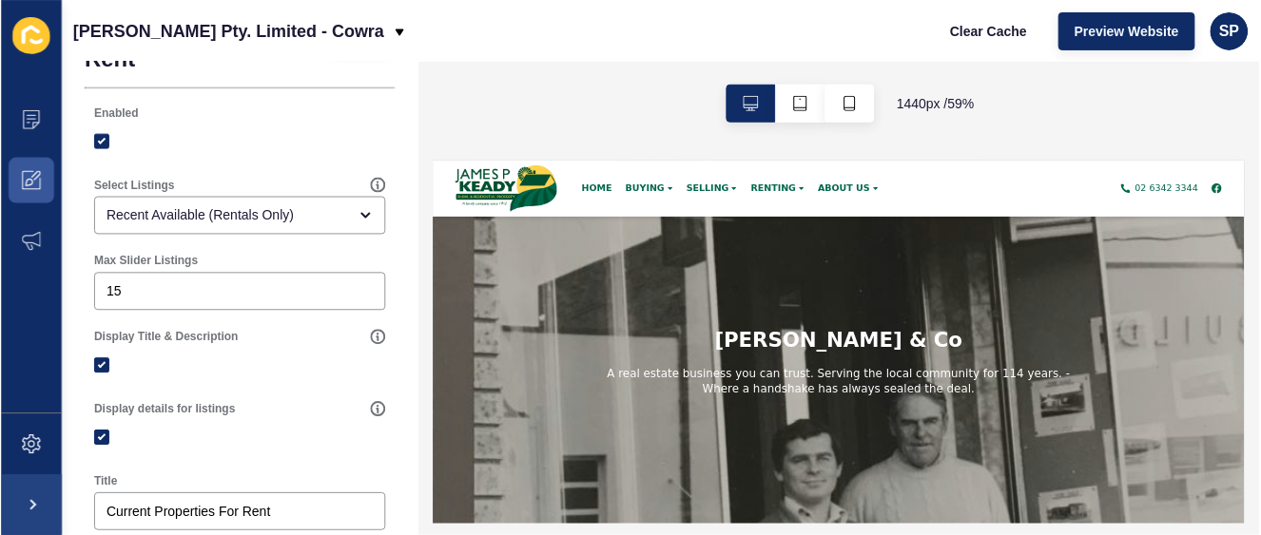
scroll to position [87, 0]
